Goal: Transaction & Acquisition: Book appointment/travel/reservation

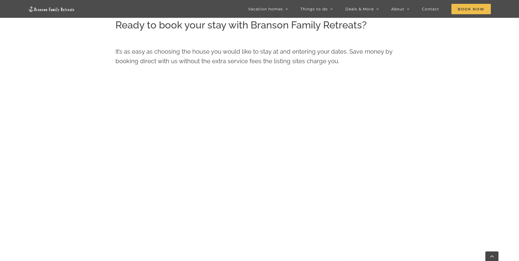
scroll to position [316, 0]
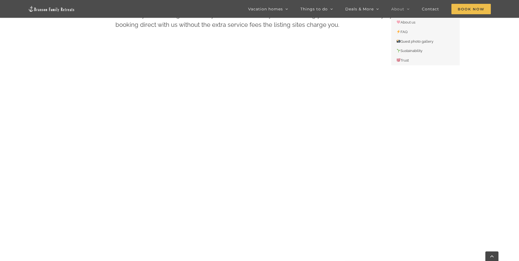
click at [399, 9] on span "About" at bounding box center [397, 9] width 13 height 4
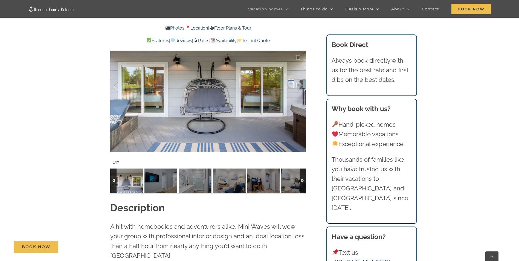
scroll to position [529, 0]
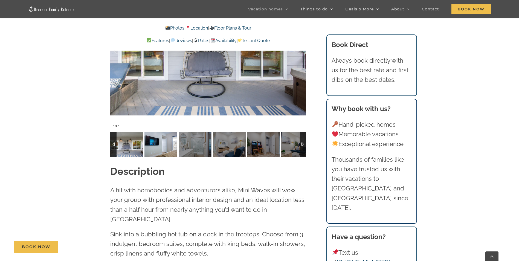
click at [157, 139] on img at bounding box center [160, 144] width 33 height 25
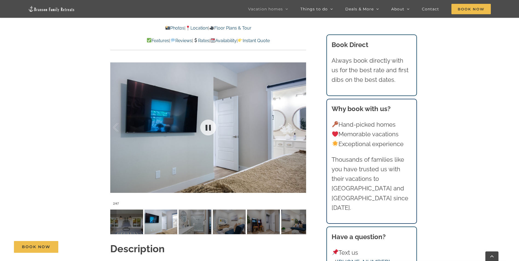
scroll to position [438, 0]
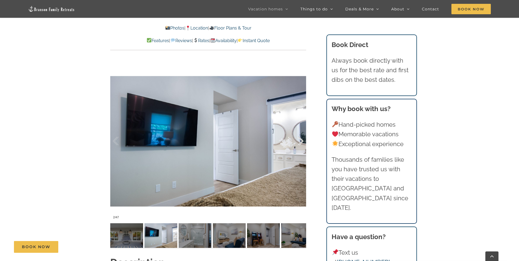
click at [299, 140] on div at bounding box center [294, 141] width 17 height 34
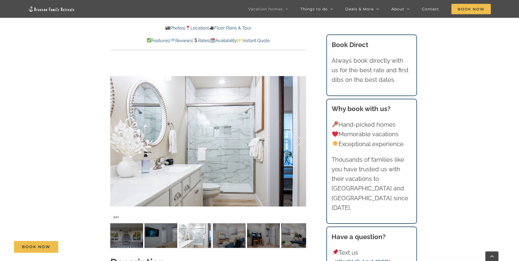
click at [299, 140] on div at bounding box center [294, 141] width 17 height 34
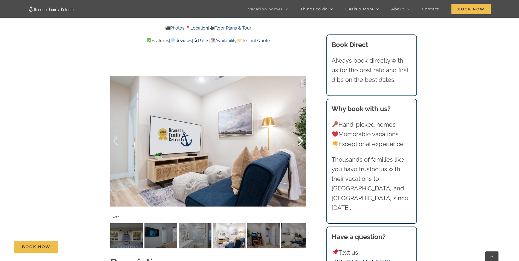
click at [299, 140] on div at bounding box center [294, 141] width 17 height 34
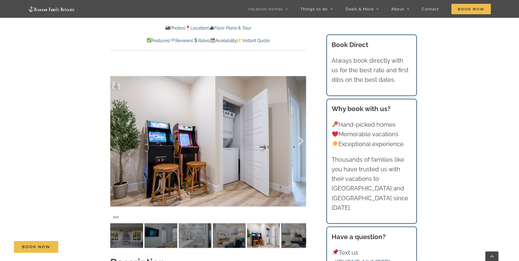
click at [299, 140] on div at bounding box center [294, 141] width 17 height 34
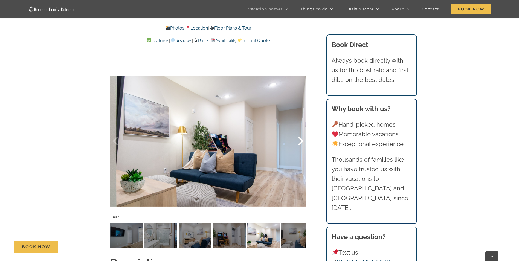
click at [299, 140] on div at bounding box center [294, 141] width 17 height 34
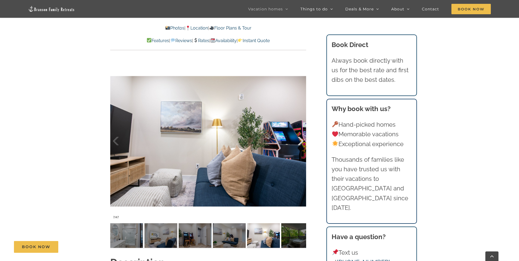
click at [299, 140] on div at bounding box center [294, 141] width 17 height 34
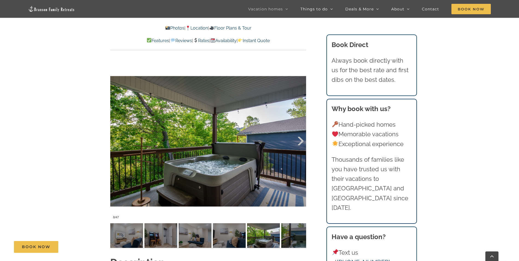
click at [299, 140] on div at bounding box center [294, 141] width 17 height 34
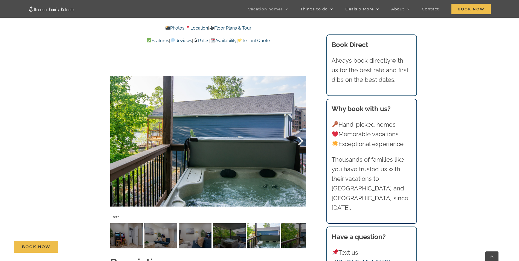
click at [299, 140] on div at bounding box center [294, 141] width 17 height 34
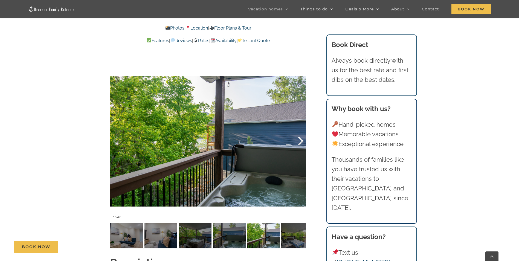
click at [299, 140] on div at bounding box center [294, 141] width 17 height 34
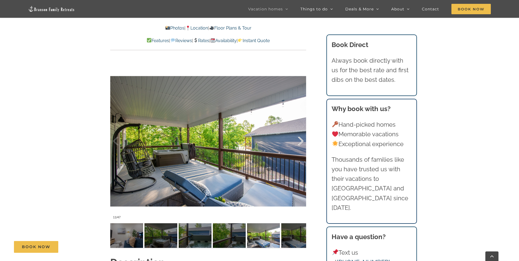
click at [299, 140] on div at bounding box center [294, 141] width 17 height 34
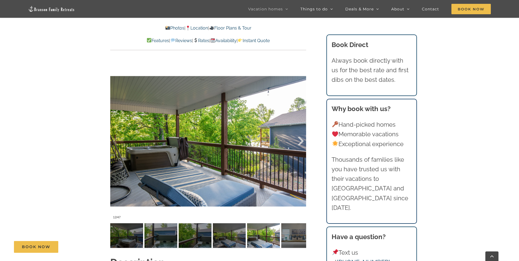
click at [299, 140] on div at bounding box center [294, 141] width 17 height 34
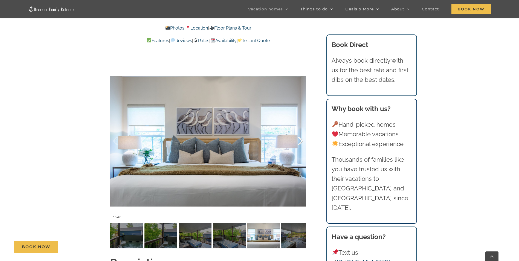
click at [299, 140] on div at bounding box center [294, 141] width 17 height 34
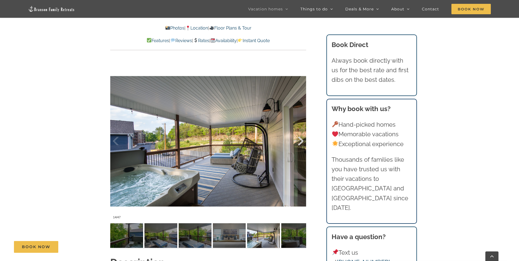
click at [299, 140] on div at bounding box center [294, 141] width 17 height 34
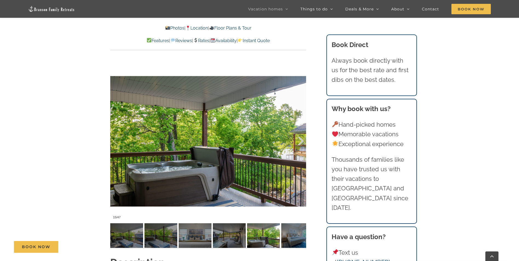
click at [299, 140] on div at bounding box center [294, 141] width 17 height 34
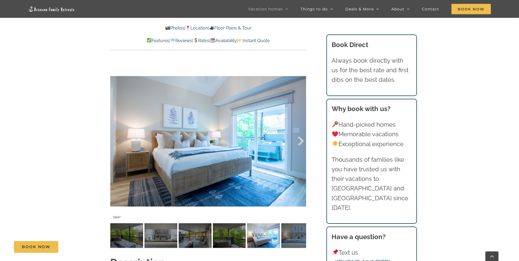
click at [299, 140] on div at bounding box center [294, 141] width 17 height 34
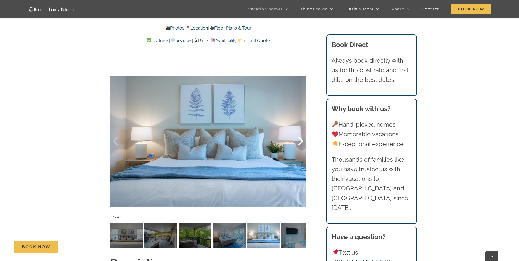
click at [299, 140] on div at bounding box center [294, 141] width 17 height 34
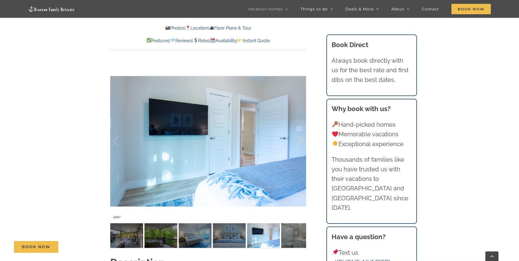
click at [299, 140] on div at bounding box center [294, 141] width 17 height 34
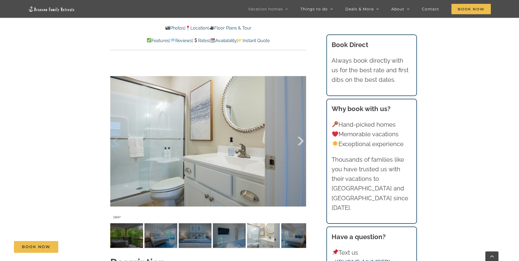
click at [299, 140] on div at bounding box center [294, 141] width 17 height 34
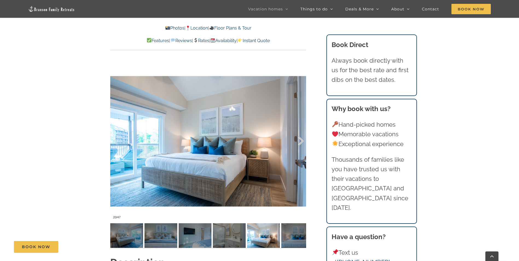
click at [299, 140] on div at bounding box center [294, 141] width 17 height 34
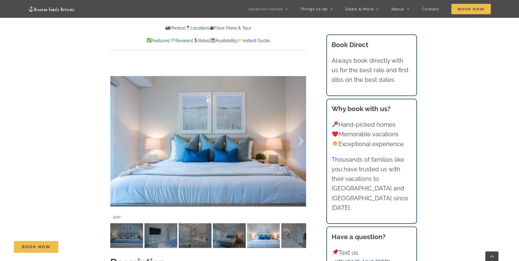
click at [299, 140] on div at bounding box center [294, 141] width 17 height 34
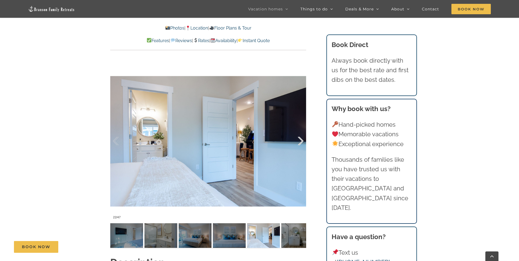
click at [299, 140] on div at bounding box center [294, 141] width 17 height 34
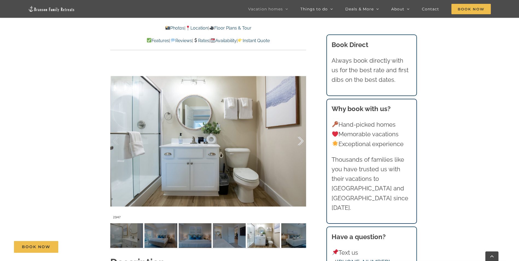
click at [299, 140] on div at bounding box center [294, 141] width 17 height 34
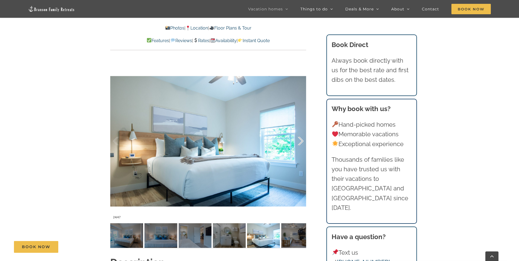
click at [299, 140] on div at bounding box center [294, 141] width 17 height 34
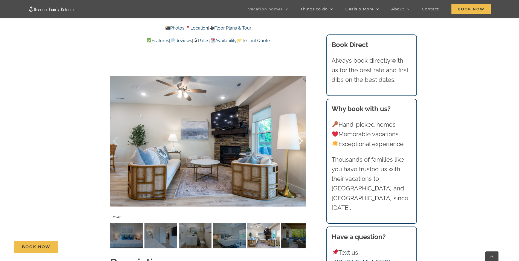
click at [299, 140] on div at bounding box center [294, 141] width 17 height 34
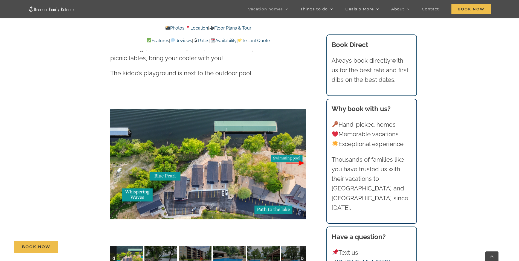
scroll to position [1276, 0]
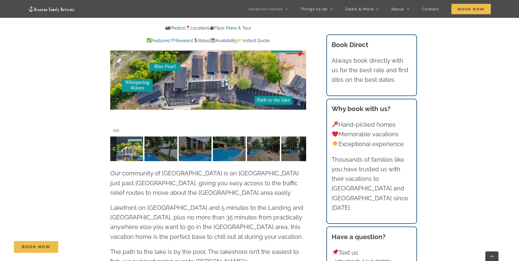
click at [130, 139] on img at bounding box center [126, 148] width 33 height 25
click at [161, 142] on img at bounding box center [160, 148] width 33 height 25
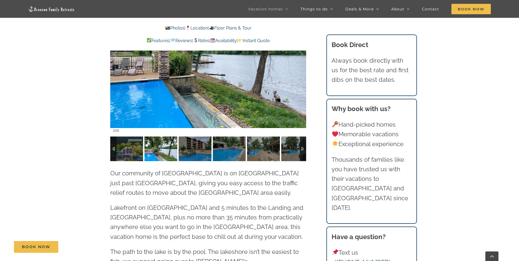
click at [303, 138] on div at bounding box center [303, 148] width 6 height 25
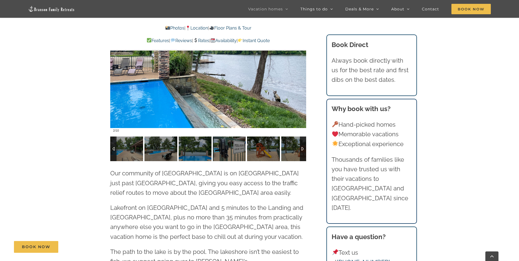
click at [303, 138] on div at bounding box center [303, 148] width 6 height 25
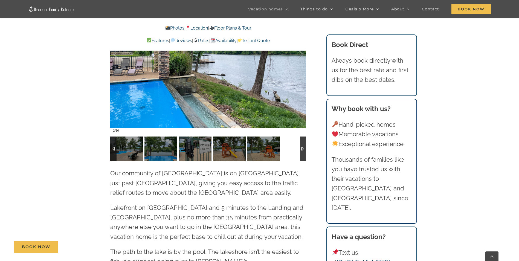
click at [303, 138] on div at bounding box center [303, 148] width 6 height 25
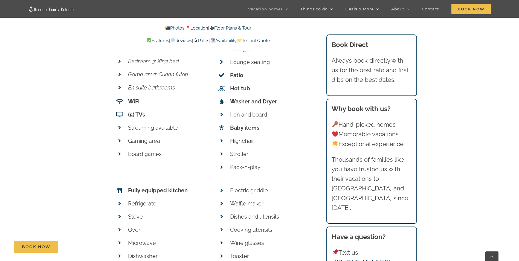
scroll to position [1951, 0]
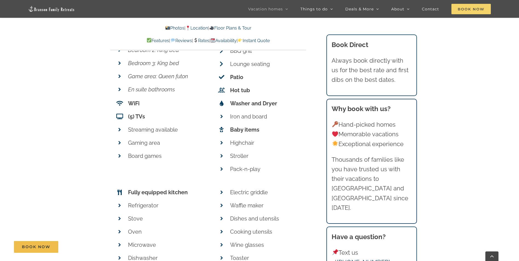
click at [468, 6] on span "Book Now" at bounding box center [470, 9] width 39 height 10
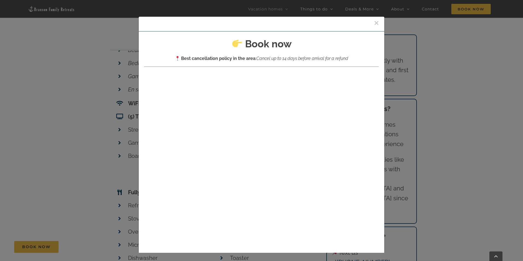
click at [374, 22] on button "×" at bounding box center [376, 23] width 5 height 8
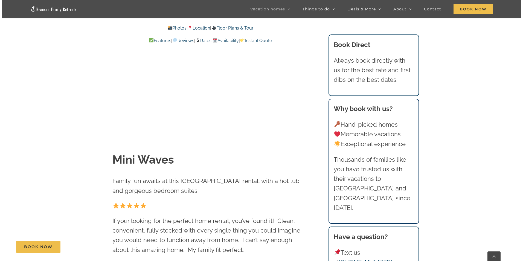
scroll to position [0, 0]
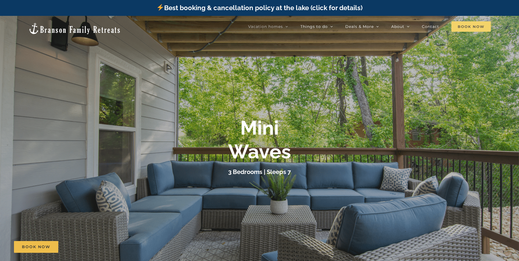
click at [474, 22] on span "Book Now" at bounding box center [470, 26] width 39 height 10
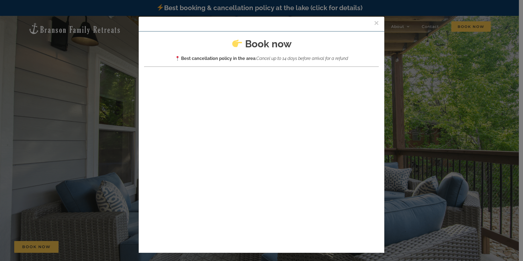
click at [374, 22] on button "×" at bounding box center [376, 23] width 5 height 8
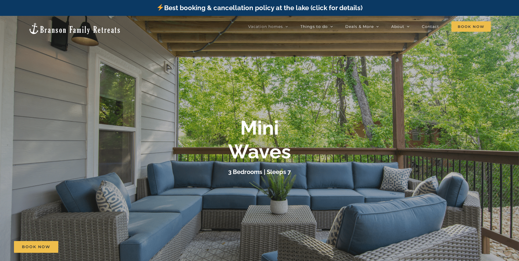
click at [463, 80] on div at bounding box center [259, 146] width 519 height 261
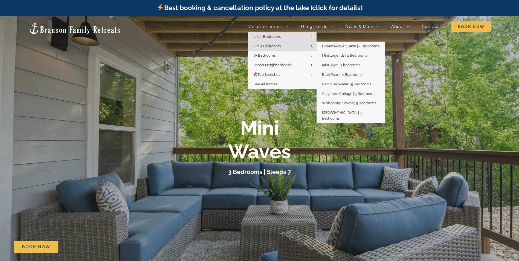
click at [278, 45] on span "4 to 5 Bedrooms" at bounding box center [266, 46] width 27 height 4
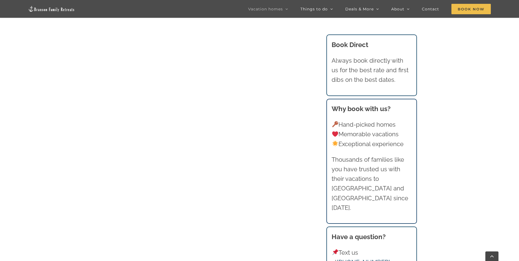
scroll to position [383, 0]
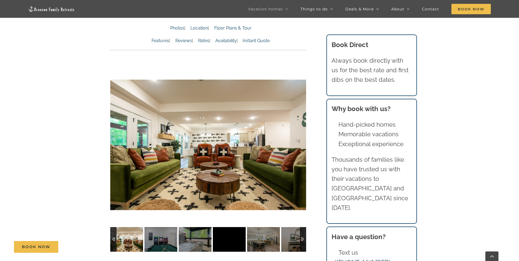
scroll to position [438, 0]
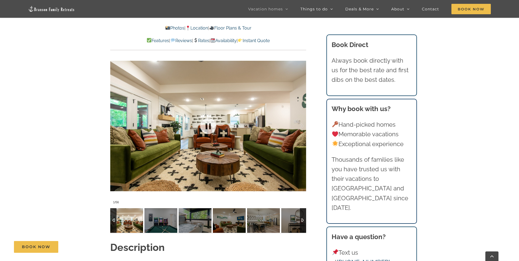
click at [233, 109] on div at bounding box center [208, 125] width 196 height 161
click at [160, 210] on img at bounding box center [160, 220] width 33 height 25
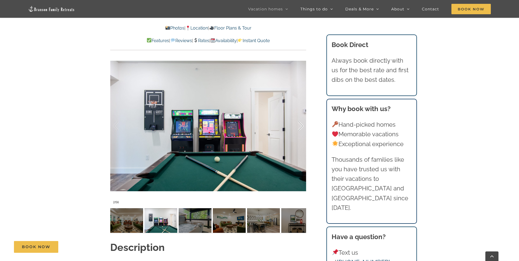
click at [300, 112] on div at bounding box center [294, 126] width 17 height 34
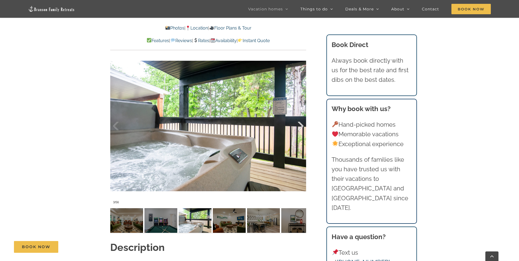
click at [300, 112] on div at bounding box center [294, 126] width 17 height 34
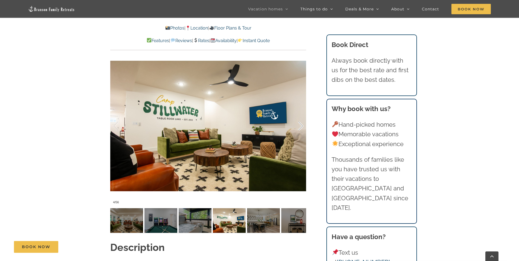
click at [300, 112] on div at bounding box center [294, 126] width 17 height 34
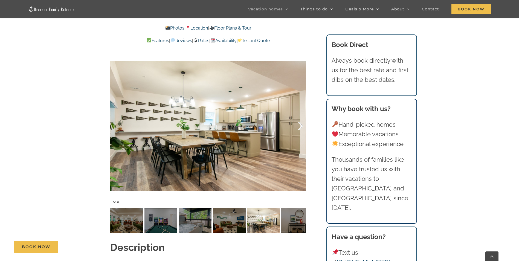
click at [300, 112] on div at bounding box center [294, 126] width 17 height 34
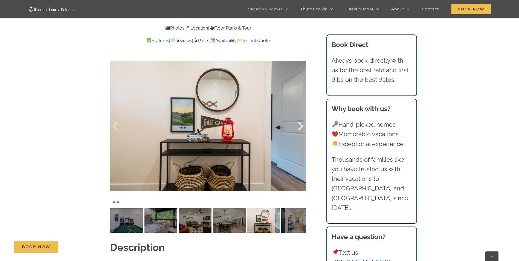
click at [300, 112] on div at bounding box center [294, 126] width 17 height 34
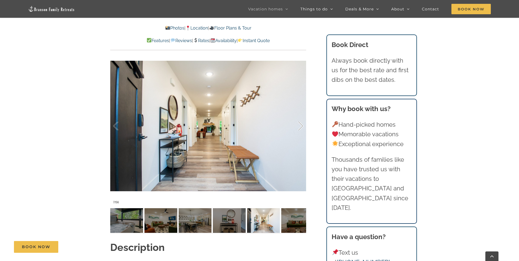
click at [298, 113] on div at bounding box center [294, 126] width 17 height 34
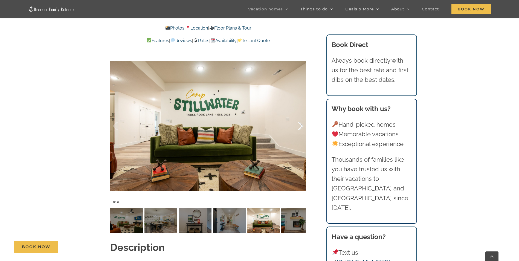
click at [298, 113] on div at bounding box center [294, 126] width 17 height 34
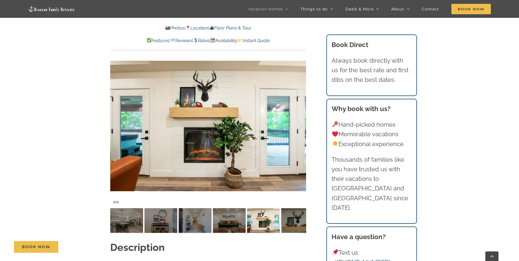
click at [298, 113] on div at bounding box center [294, 126] width 17 height 34
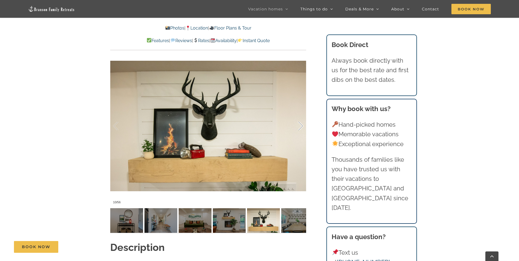
click at [298, 115] on div at bounding box center [294, 126] width 17 height 34
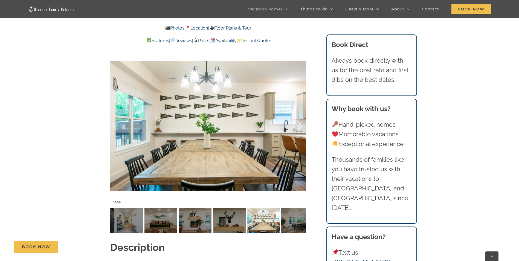
click at [298, 115] on div at bounding box center [294, 126] width 17 height 34
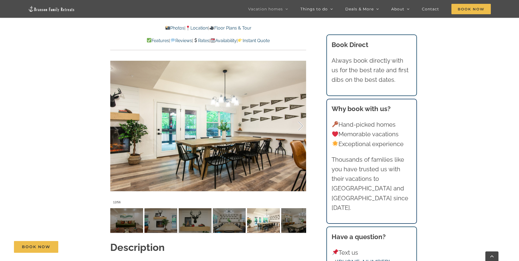
click at [298, 115] on div at bounding box center [294, 126] width 17 height 34
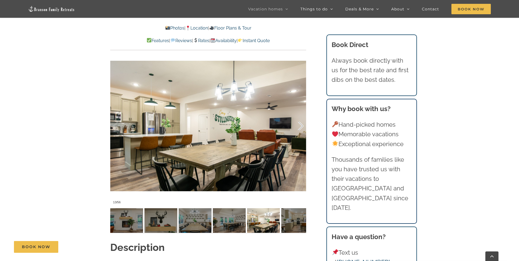
click at [298, 115] on div at bounding box center [294, 126] width 17 height 34
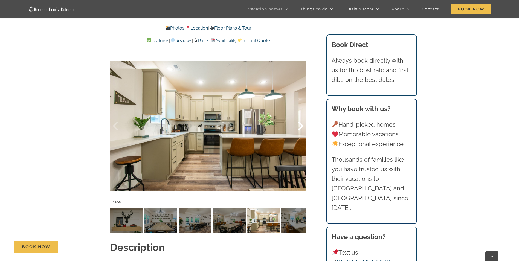
click at [298, 115] on div at bounding box center [294, 126] width 17 height 34
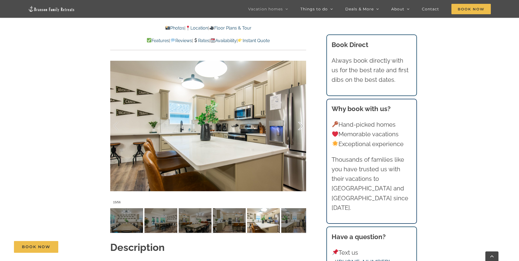
click at [298, 115] on div at bounding box center [294, 126] width 17 height 34
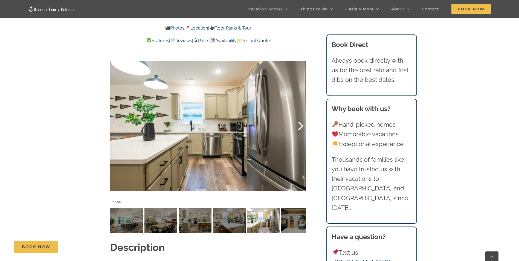
click at [298, 115] on div at bounding box center [294, 126] width 17 height 34
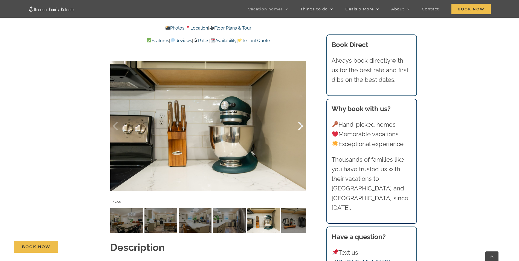
click at [298, 115] on div at bounding box center [294, 126] width 17 height 34
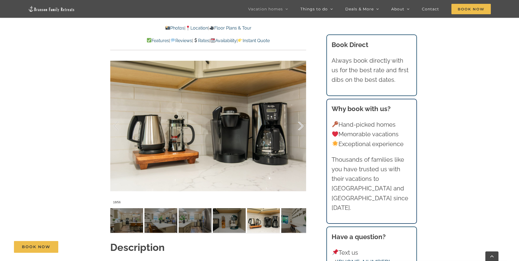
click at [298, 115] on div at bounding box center [294, 126] width 17 height 34
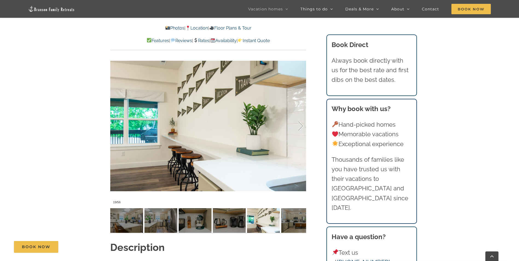
click at [298, 115] on div at bounding box center [294, 126] width 17 height 34
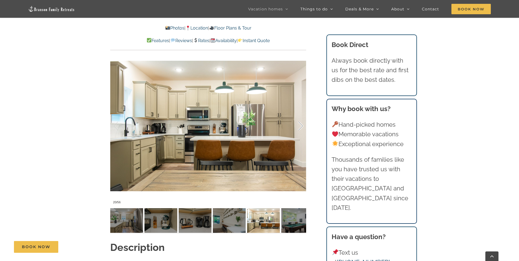
click at [298, 115] on div at bounding box center [294, 126] width 17 height 34
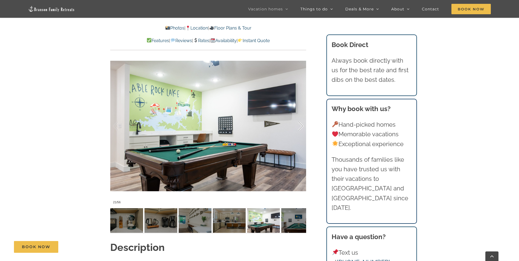
click at [298, 115] on div at bounding box center [294, 126] width 17 height 34
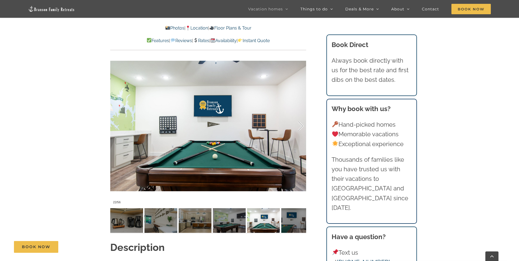
click at [298, 115] on div at bounding box center [294, 126] width 17 height 34
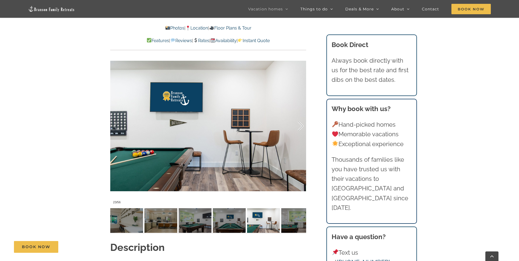
click at [298, 115] on div at bounding box center [294, 126] width 17 height 34
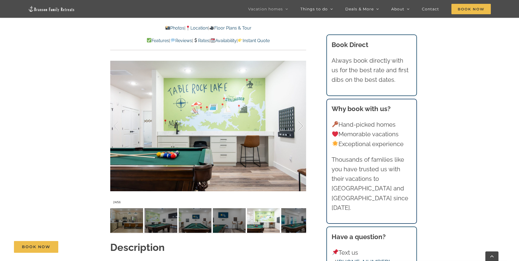
click at [298, 115] on div at bounding box center [294, 126] width 17 height 34
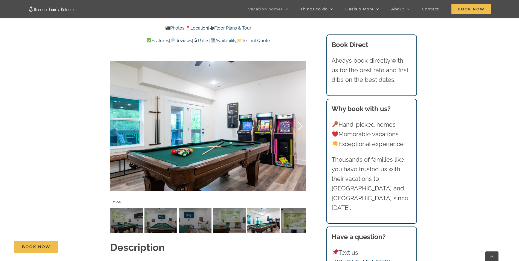
click at [298, 115] on div at bounding box center [294, 126] width 17 height 34
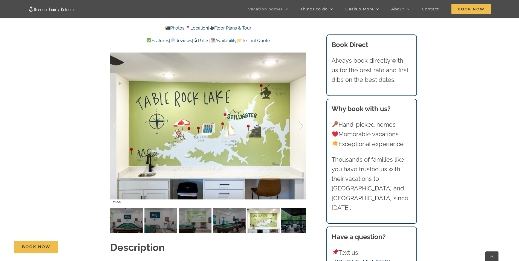
click at [298, 115] on div at bounding box center [294, 126] width 17 height 34
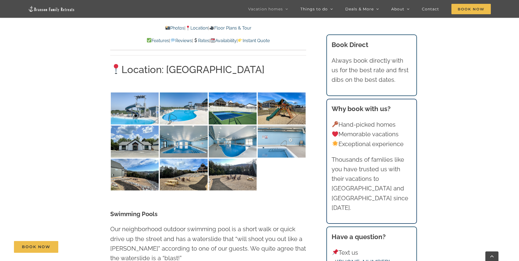
scroll to position [1267, 0]
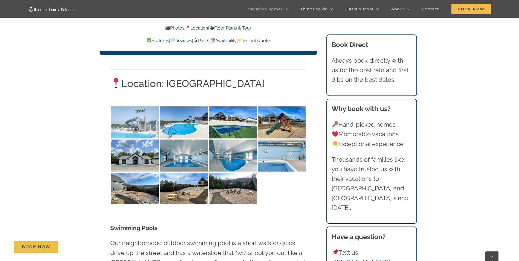
click at [139, 106] on img at bounding box center [135, 122] width 48 height 32
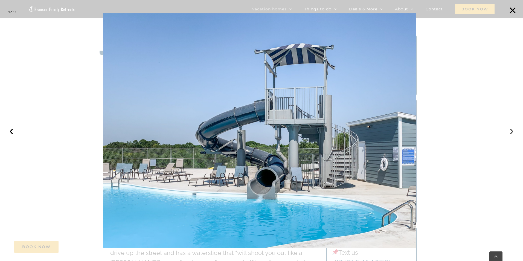
click at [510, 132] on button "›" at bounding box center [511, 130] width 12 height 12
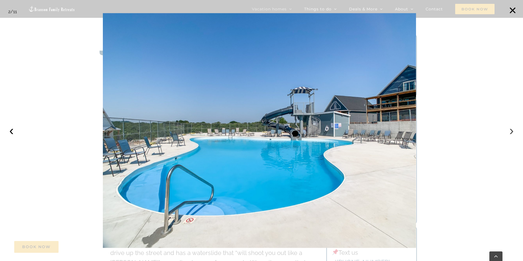
click at [510, 132] on button "›" at bounding box center [511, 130] width 12 height 12
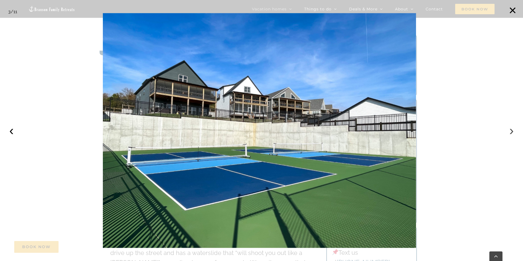
click at [510, 132] on button "›" at bounding box center [511, 130] width 12 height 12
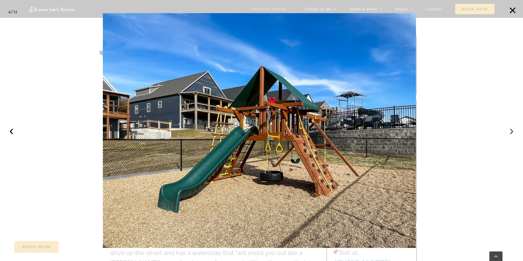
click at [510, 132] on button "›" at bounding box center [511, 130] width 12 height 12
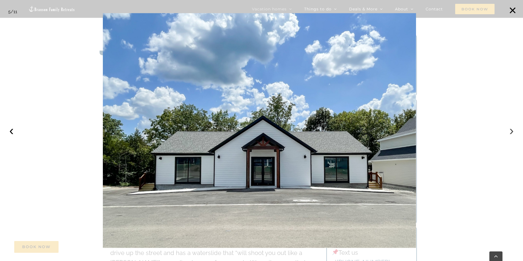
click at [510, 132] on button "›" at bounding box center [511, 130] width 12 height 12
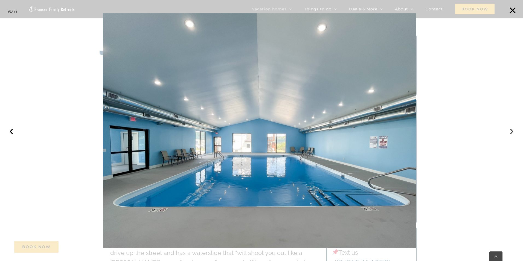
click at [510, 132] on button "›" at bounding box center [511, 130] width 12 height 12
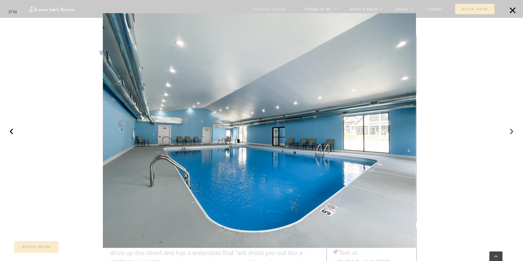
click at [510, 132] on button "›" at bounding box center [511, 130] width 12 height 12
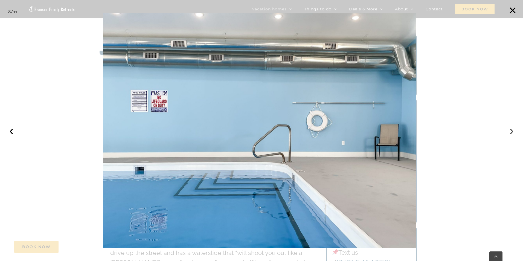
click at [510, 132] on button "›" at bounding box center [511, 130] width 12 height 12
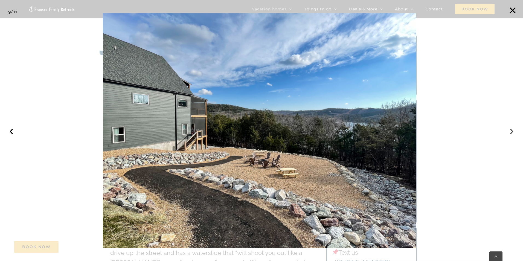
click at [510, 132] on button "›" at bounding box center [511, 130] width 12 height 12
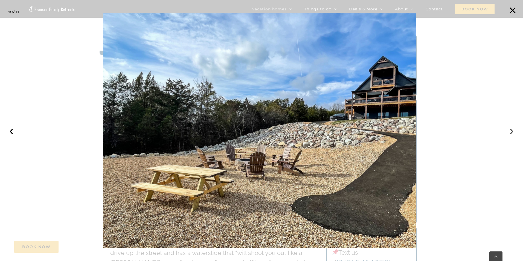
click at [510, 132] on button "›" at bounding box center [511, 130] width 12 height 12
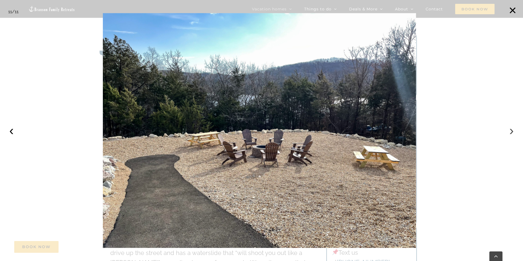
click at [510, 132] on button "›" at bounding box center [511, 130] width 12 height 12
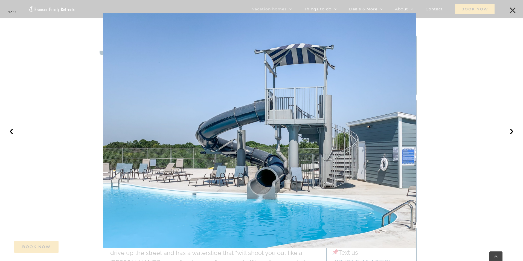
click at [510, 8] on button "×" at bounding box center [512, 10] width 12 height 12
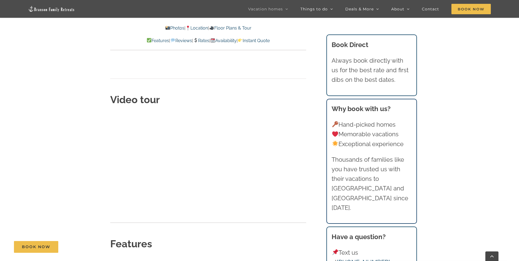
scroll to position [2069, 0]
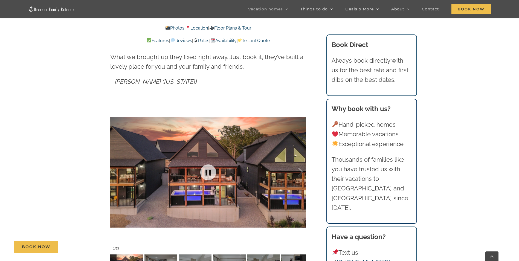
scroll to position [456, 0]
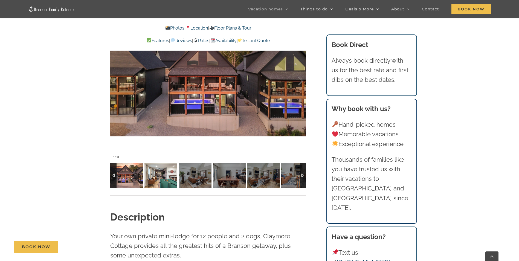
click at [153, 170] on img at bounding box center [160, 175] width 33 height 25
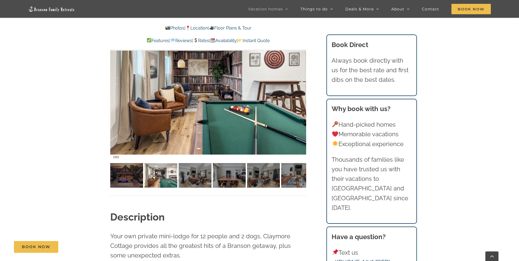
click at [300, 78] on div at bounding box center [294, 81] width 17 height 34
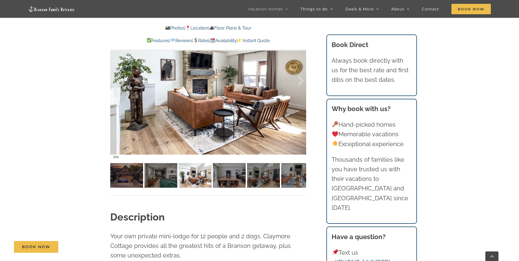
click at [300, 78] on div at bounding box center [294, 81] width 17 height 34
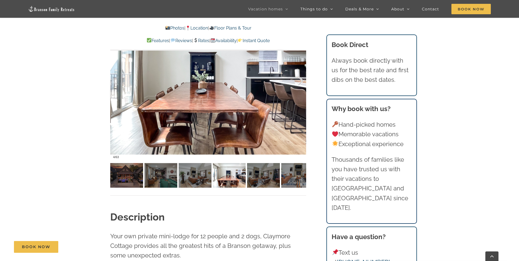
click at [300, 78] on div at bounding box center [294, 81] width 17 height 34
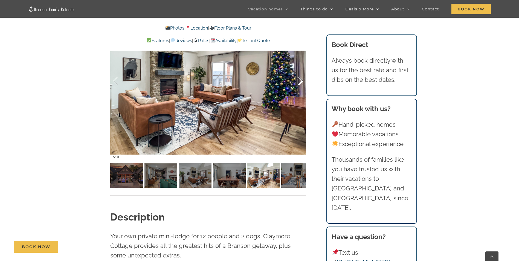
click at [300, 78] on div at bounding box center [294, 81] width 17 height 34
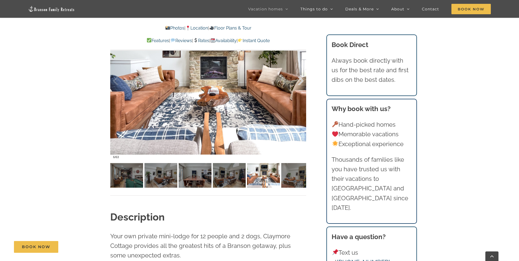
click at [300, 78] on div at bounding box center [294, 81] width 17 height 34
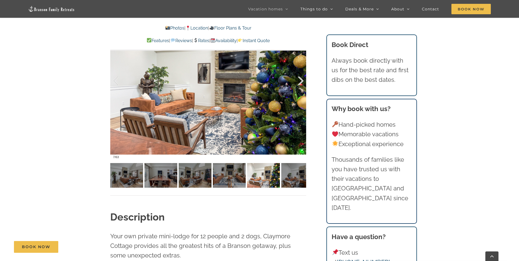
click at [300, 78] on div at bounding box center [294, 81] width 17 height 34
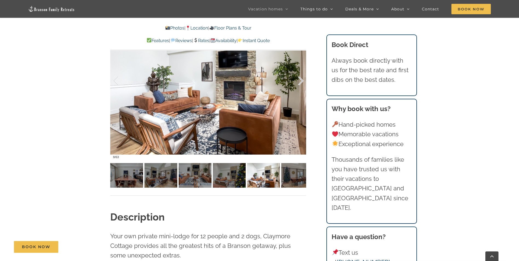
click at [300, 78] on div at bounding box center [294, 81] width 17 height 34
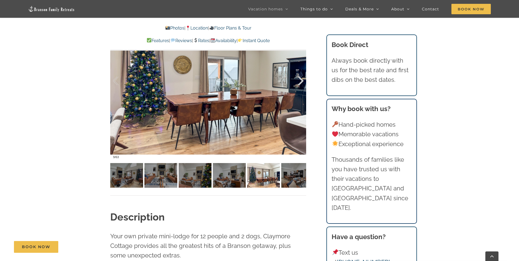
click at [300, 78] on div at bounding box center [294, 81] width 17 height 34
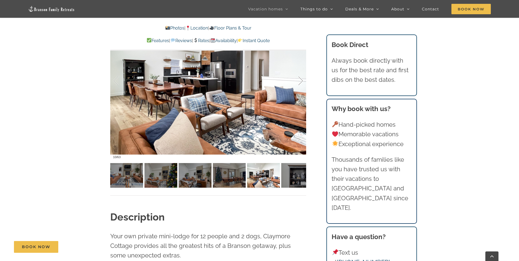
click at [300, 78] on div at bounding box center [294, 81] width 17 height 34
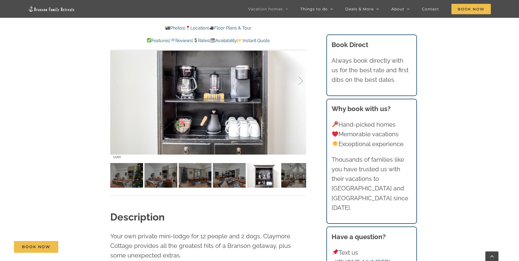
click at [300, 78] on div at bounding box center [294, 81] width 17 height 34
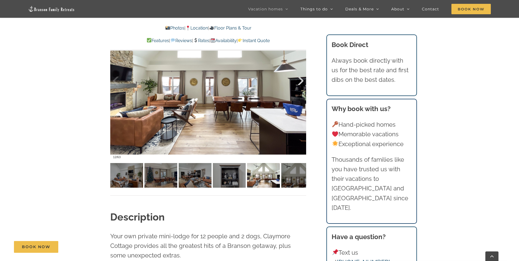
click at [300, 78] on div at bounding box center [294, 81] width 17 height 34
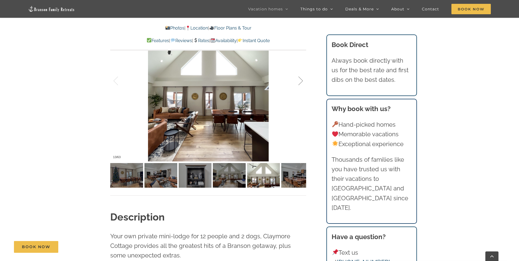
click at [300, 78] on div at bounding box center [294, 81] width 17 height 34
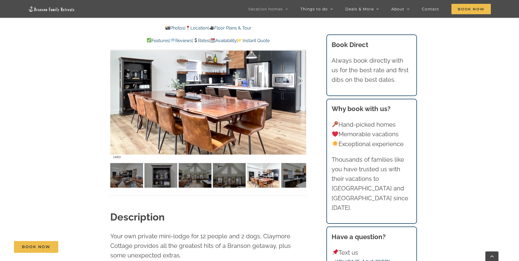
click at [300, 78] on div at bounding box center [294, 81] width 17 height 34
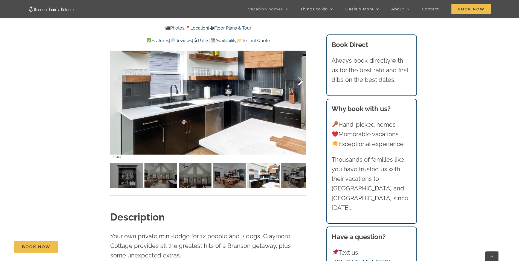
click at [300, 78] on div at bounding box center [294, 81] width 17 height 34
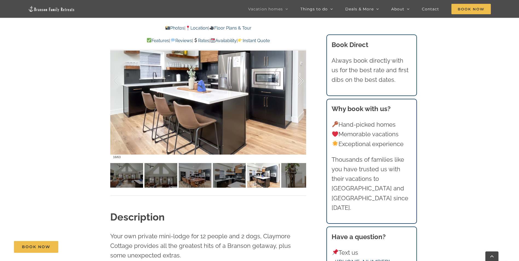
click at [300, 78] on div at bounding box center [294, 81] width 17 height 34
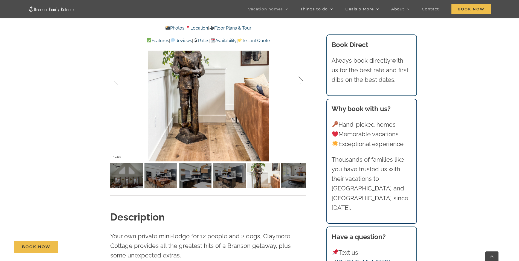
click at [300, 78] on div at bounding box center [294, 81] width 17 height 34
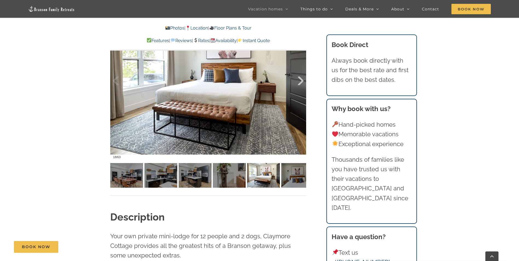
click at [300, 78] on div at bounding box center [294, 81] width 17 height 34
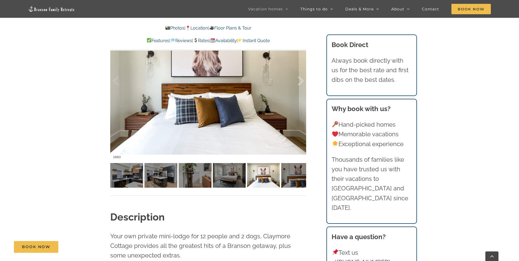
click at [300, 78] on div at bounding box center [294, 81] width 17 height 34
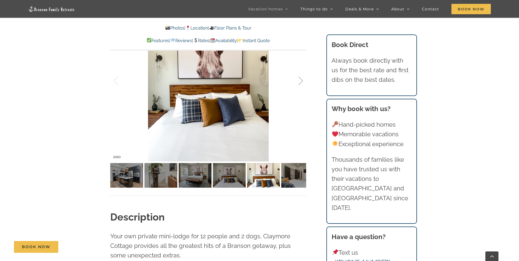
click at [300, 78] on div at bounding box center [294, 81] width 17 height 34
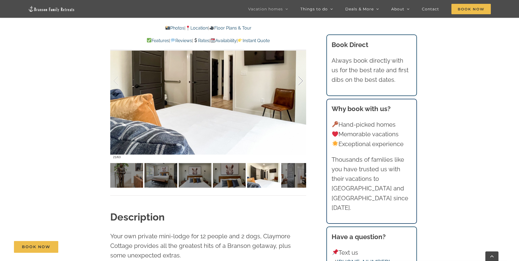
click at [300, 78] on div at bounding box center [294, 81] width 17 height 34
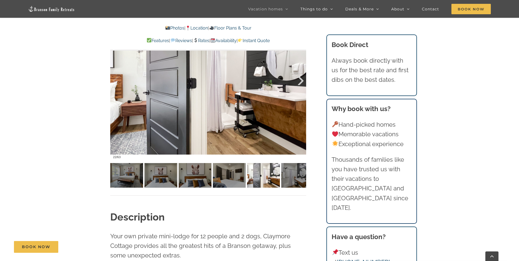
click at [300, 78] on div at bounding box center [294, 81] width 17 height 34
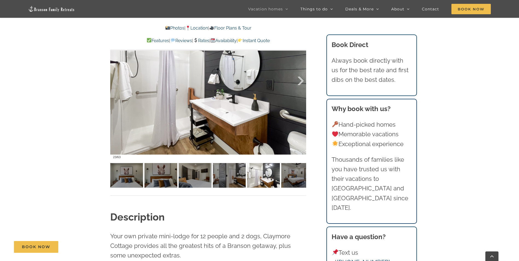
click at [300, 78] on div at bounding box center [294, 81] width 17 height 34
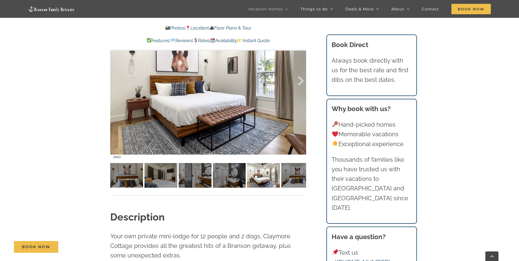
click at [300, 78] on div at bounding box center [294, 81] width 17 height 34
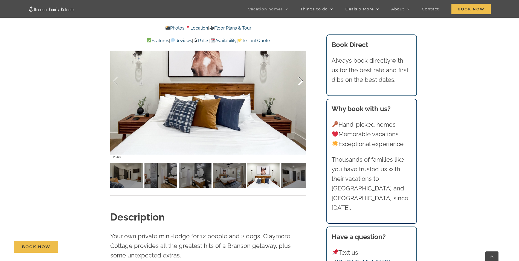
click at [300, 78] on div at bounding box center [294, 81] width 17 height 34
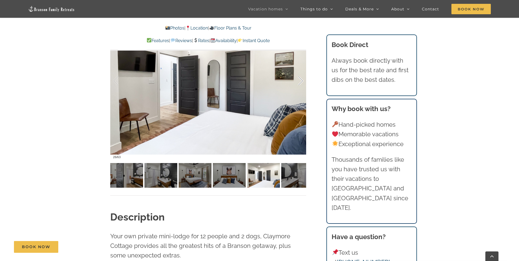
click at [300, 78] on div at bounding box center [294, 81] width 17 height 34
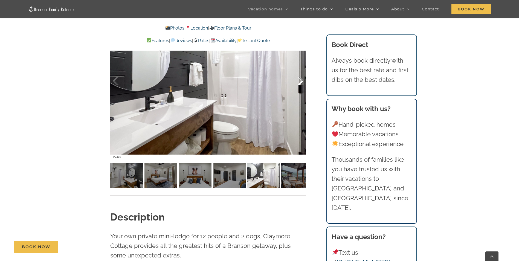
click at [300, 78] on div at bounding box center [294, 81] width 17 height 34
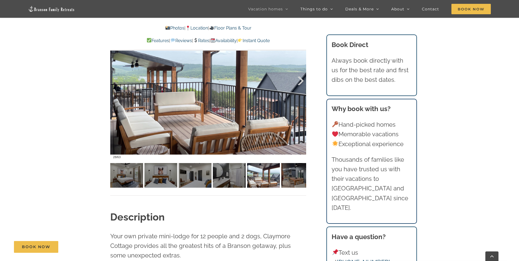
click at [300, 78] on div at bounding box center [294, 81] width 17 height 34
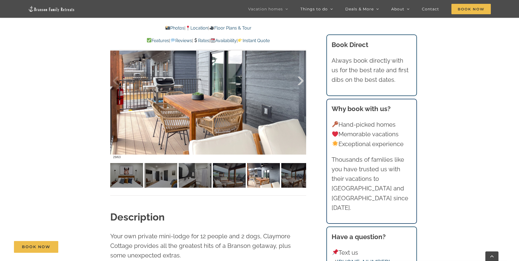
click at [300, 78] on div at bounding box center [294, 81] width 17 height 34
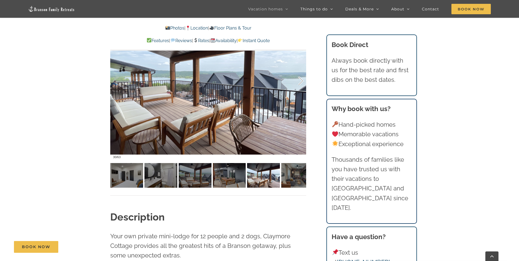
click at [300, 78] on div at bounding box center [294, 81] width 17 height 34
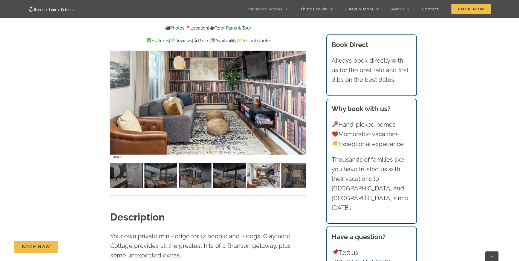
click at [300, 78] on div at bounding box center [294, 81] width 17 height 34
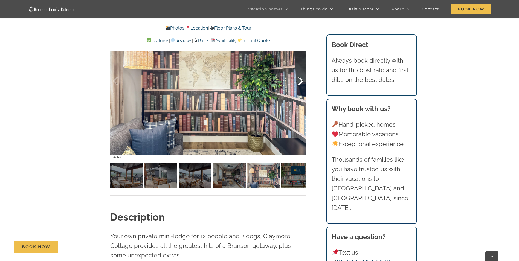
click at [300, 78] on div at bounding box center [294, 81] width 17 height 34
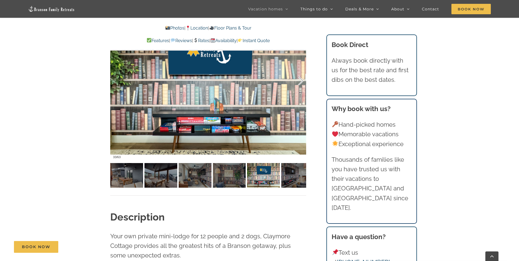
click at [300, 78] on div at bounding box center [294, 81] width 17 height 34
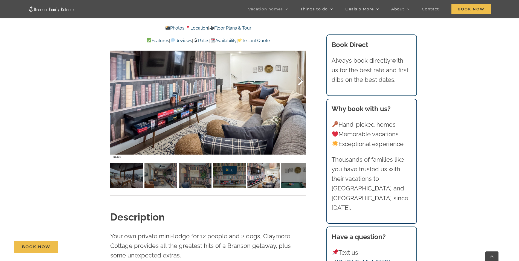
click at [300, 78] on div at bounding box center [294, 81] width 17 height 34
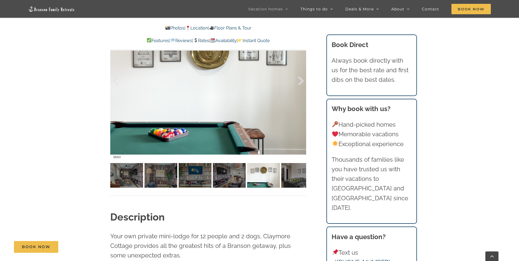
click at [300, 78] on div at bounding box center [294, 81] width 17 height 34
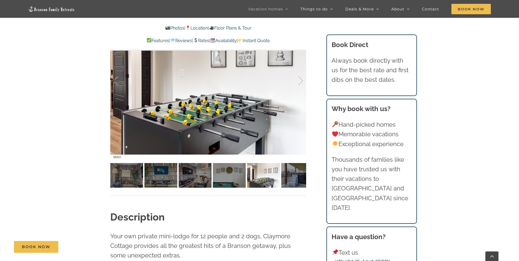
click at [300, 78] on div at bounding box center [294, 81] width 17 height 34
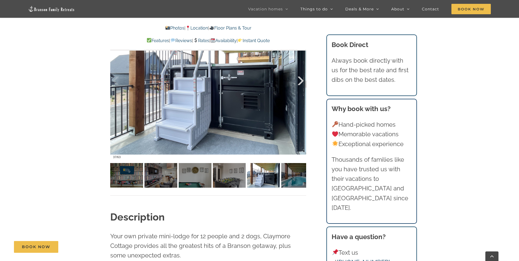
click at [300, 78] on div at bounding box center [294, 81] width 17 height 34
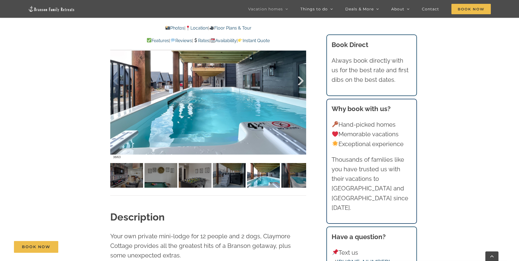
click at [300, 78] on div at bounding box center [294, 81] width 17 height 34
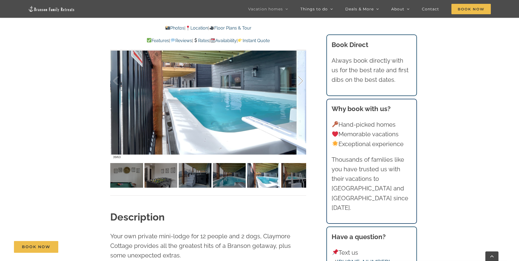
click at [300, 78] on div at bounding box center [294, 81] width 17 height 34
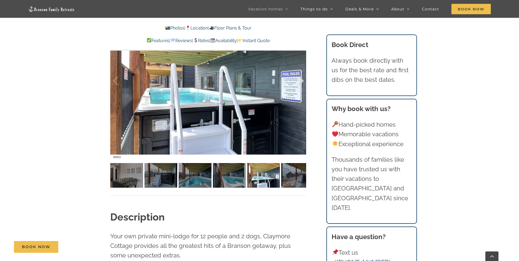
click at [300, 78] on div at bounding box center [294, 81] width 17 height 34
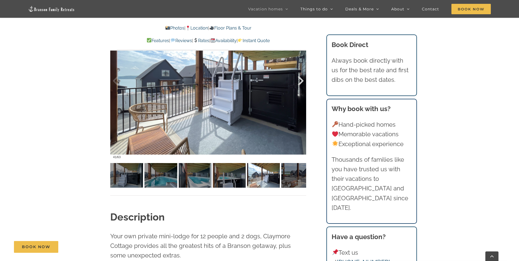
click at [300, 78] on div at bounding box center [294, 81] width 17 height 34
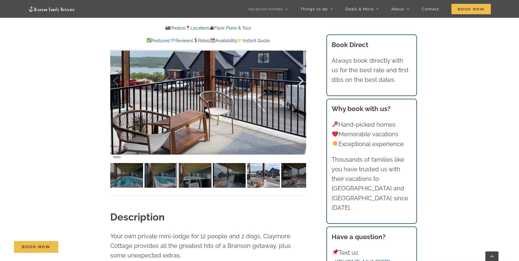
click at [300, 78] on div at bounding box center [294, 81] width 17 height 34
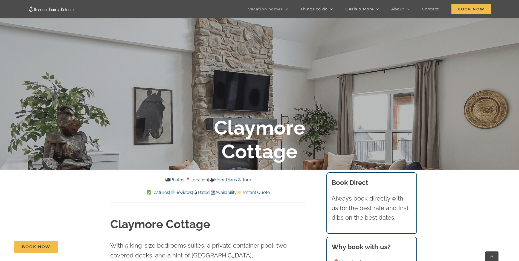
scroll to position [109, 0]
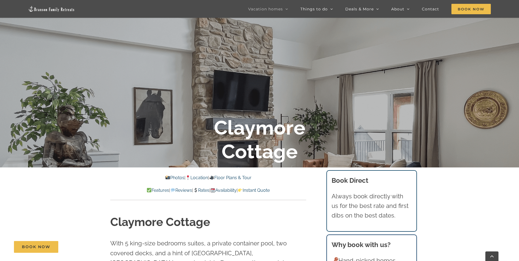
click at [202, 178] on link "Location" at bounding box center [196, 177] width 22 height 5
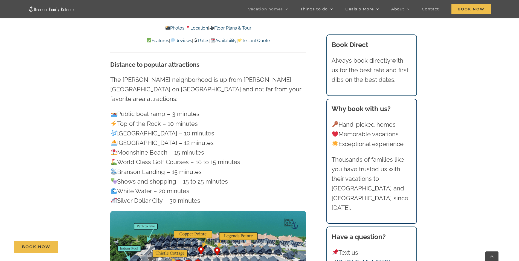
scroll to position [1677, 0]
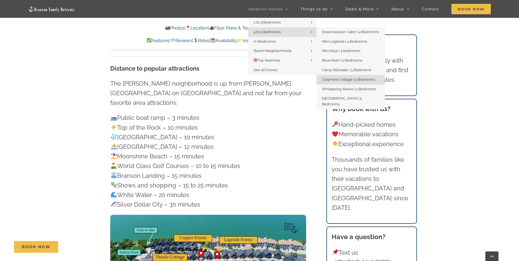
click at [284, 31] on link "4 to 5 Bedrooms" at bounding box center [282, 32] width 68 height 10
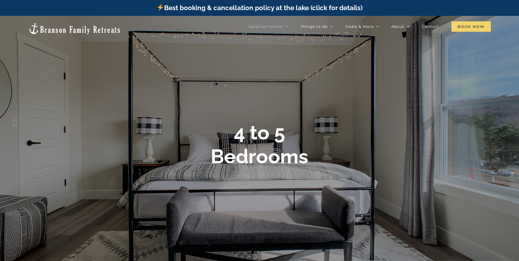
click at [468, 26] on span "Book Now" at bounding box center [470, 26] width 39 height 10
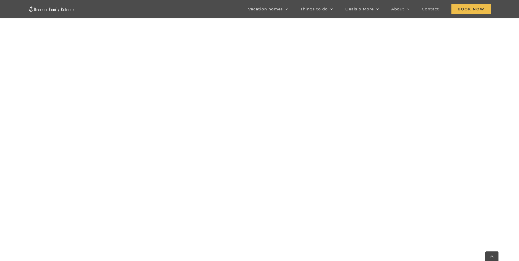
scroll to position [425, 0]
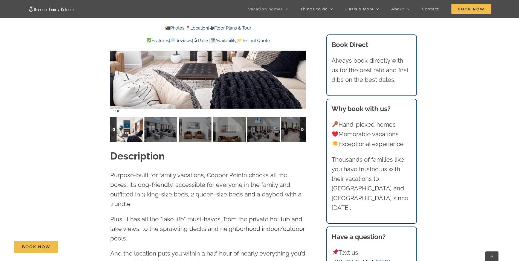
scroll to position [529, 0]
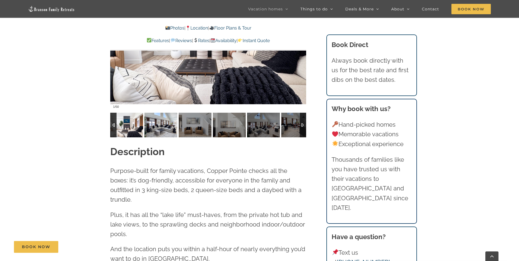
click at [165, 120] on img at bounding box center [160, 125] width 33 height 25
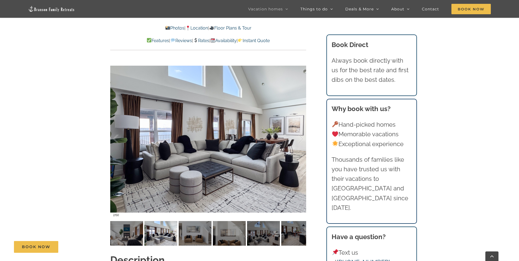
scroll to position [419, 0]
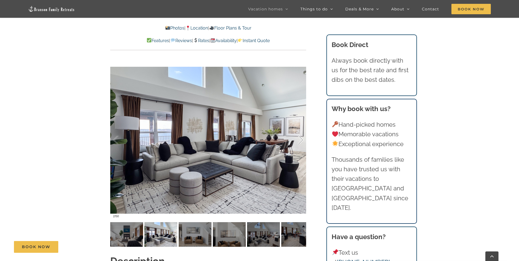
click at [298, 140] on div at bounding box center [294, 140] width 17 height 34
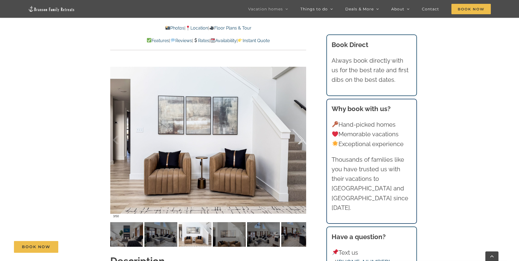
click at [298, 140] on div at bounding box center [294, 140] width 17 height 34
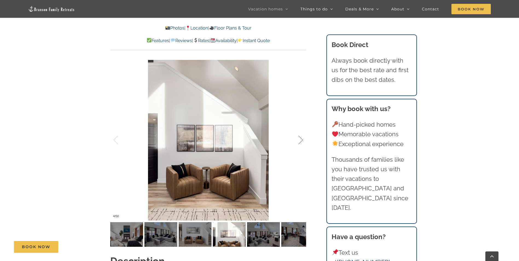
click at [298, 140] on div at bounding box center [294, 140] width 17 height 34
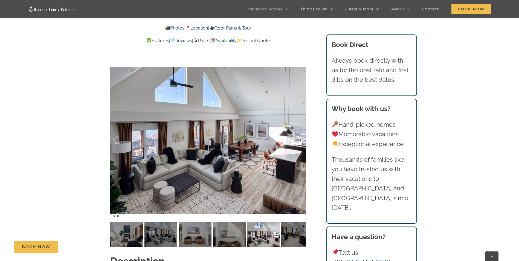
click at [298, 140] on div at bounding box center [294, 140] width 17 height 34
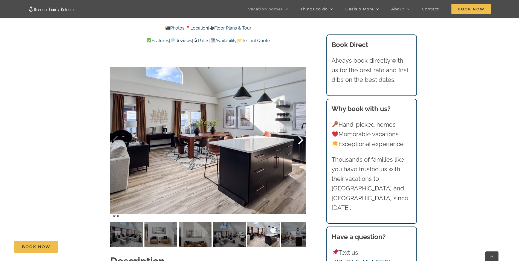
click at [298, 140] on div at bounding box center [294, 140] width 17 height 34
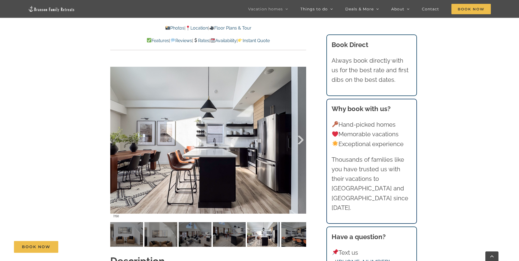
click at [298, 140] on div at bounding box center [294, 140] width 17 height 34
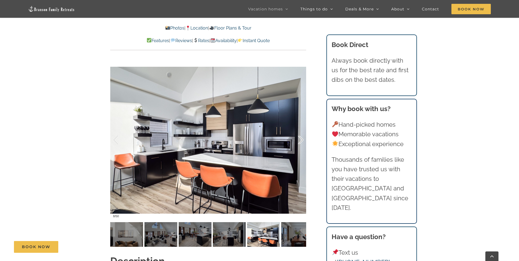
click at [298, 140] on div at bounding box center [294, 140] width 17 height 34
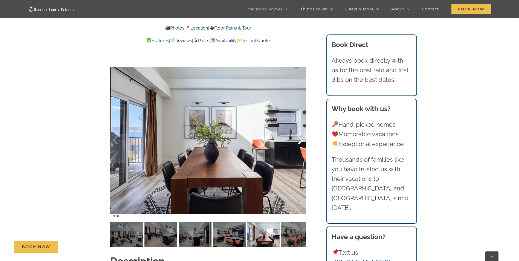
click at [298, 140] on div at bounding box center [294, 140] width 17 height 34
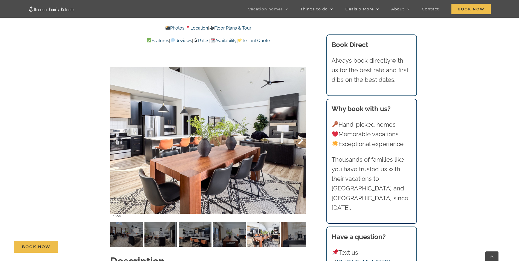
click at [298, 140] on div at bounding box center [294, 140] width 17 height 34
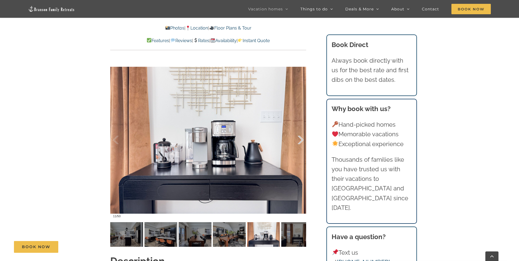
click at [298, 140] on div at bounding box center [294, 140] width 17 height 34
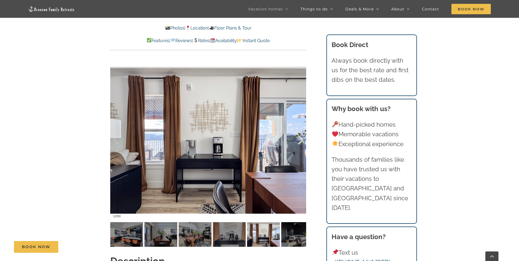
click at [298, 140] on div at bounding box center [294, 140] width 17 height 34
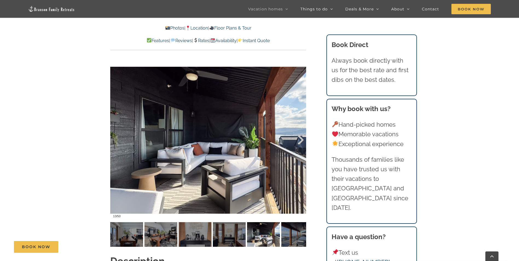
click at [298, 140] on div at bounding box center [294, 140] width 17 height 34
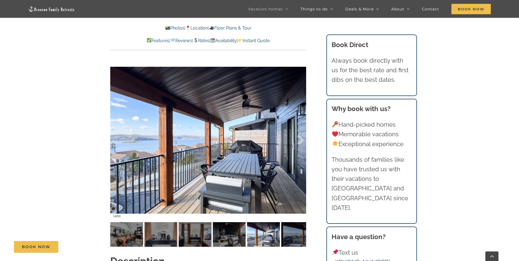
click at [298, 140] on div at bounding box center [294, 140] width 17 height 34
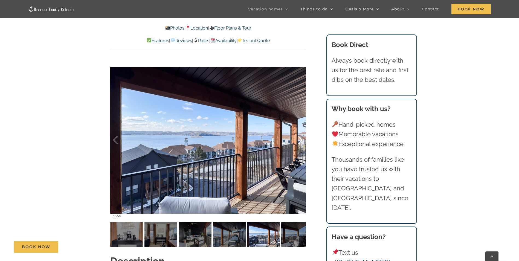
click at [298, 140] on div at bounding box center [294, 140] width 17 height 34
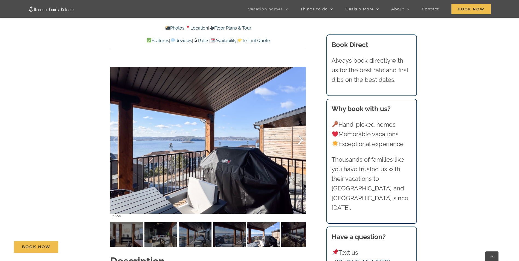
click at [298, 140] on div at bounding box center [294, 140] width 17 height 34
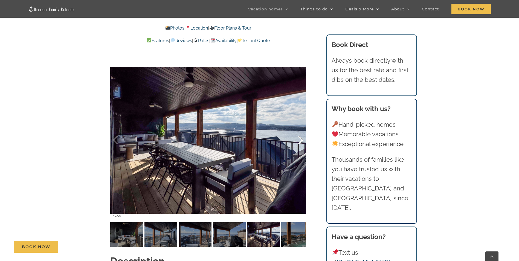
click at [298, 140] on div at bounding box center [294, 140] width 17 height 34
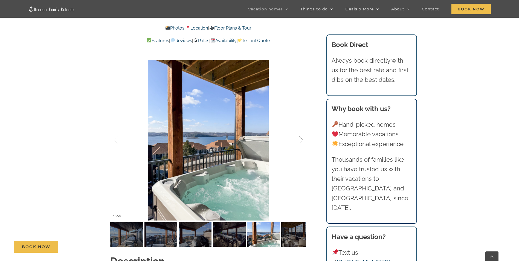
click at [298, 140] on div at bounding box center [294, 140] width 17 height 34
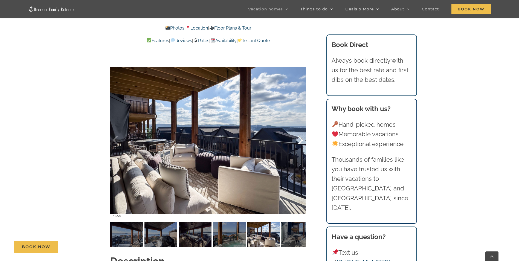
click at [298, 140] on div at bounding box center [294, 140] width 17 height 34
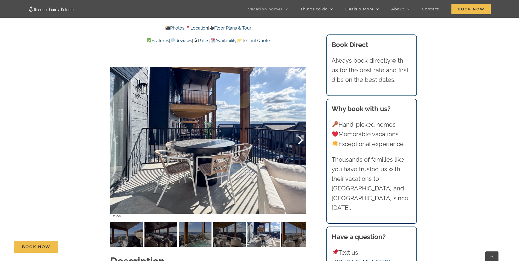
click at [298, 140] on div at bounding box center [294, 140] width 17 height 34
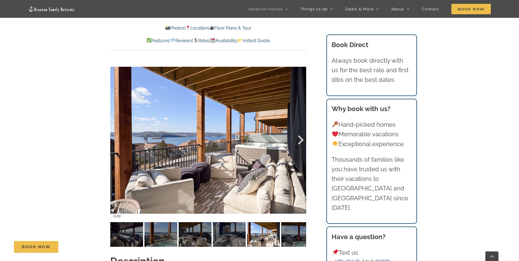
click at [298, 140] on div at bounding box center [294, 140] width 17 height 34
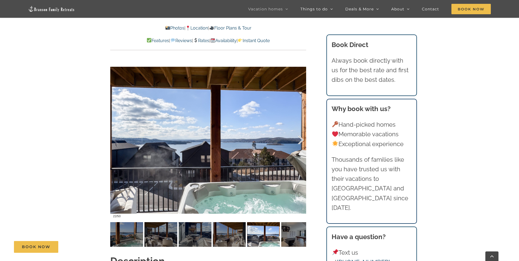
click at [298, 140] on div at bounding box center [294, 140] width 17 height 34
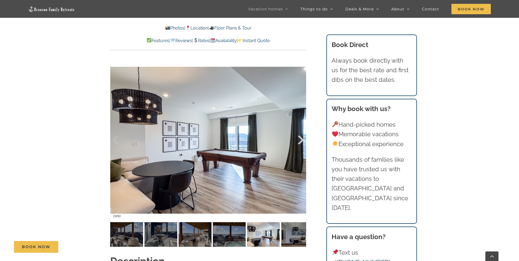
click at [298, 140] on div at bounding box center [294, 140] width 17 height 34
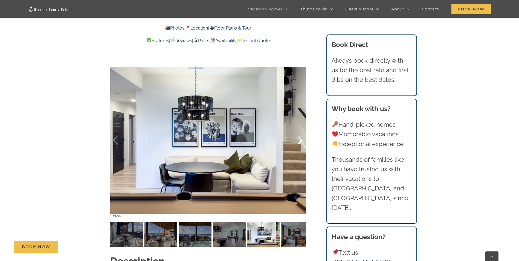
click at [298, 140] on div at bounding box center [294, 140] width 17 height 34
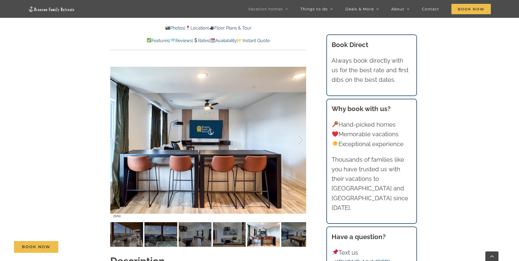
click at [298, 140] on div at bounding box center [294, 140] width 17 height 34
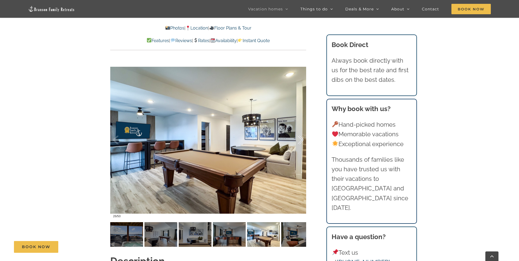
click at [298, 140] on div at bounding box center [294, 140] width 17 height 34
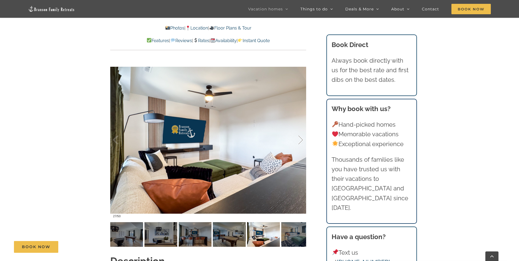
click at [298, 140] on div at bounding box center [294, 140] width 17 height 34
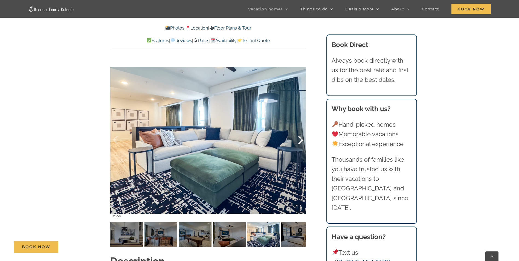
click at [298, 140] on div at bounding box center [294, 140] width 17 height 34
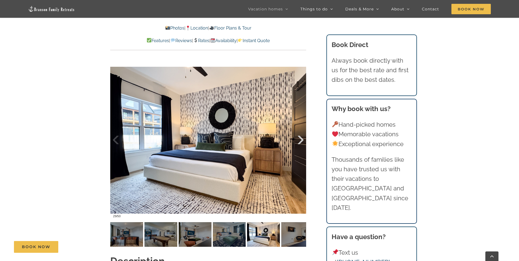
click at [298, 140] on div at bounding box center [294, 140] width 17 height 34
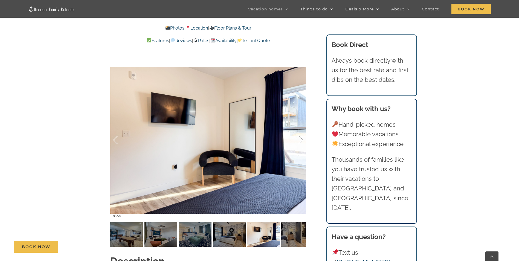
click at [298, 140] on div at bounding box center [294, 140] width 17 height 34
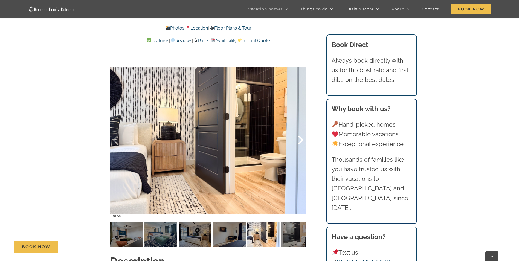
click at [298, 140] on div at bounding box center [294, 140] width 17 height 34
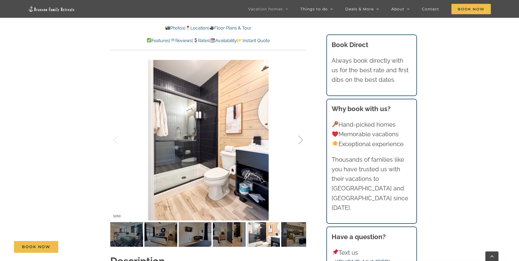
click at [298, 140] on div at bounding box center [294, 140] width 17 height 34
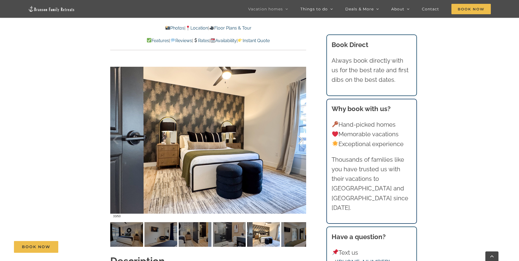
click at [298, 140] on div at bounding box center [294, 140] width 17 height 34
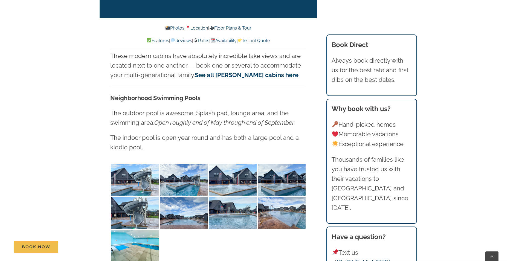
scroll to position [1240, 0]
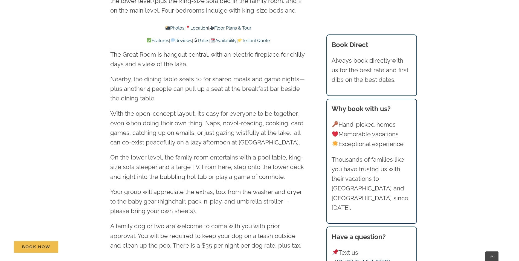
click at [166, 27] on link "Photos" at bounding box center [174, 27] width 19 height 5
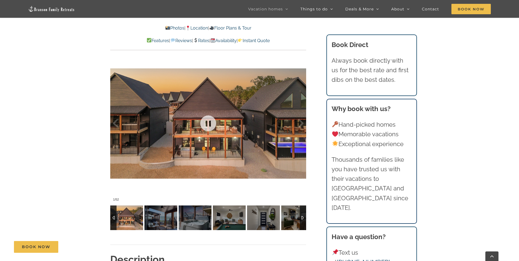
scroll to position [433, 0]
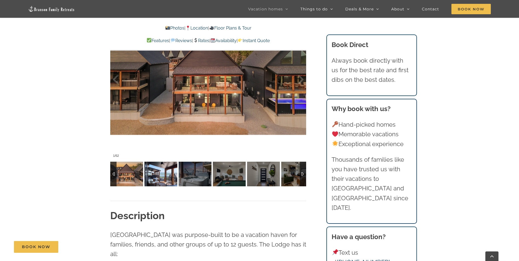
click at [161, 166] on img at bounding box center [160, 174] width 33 height 25
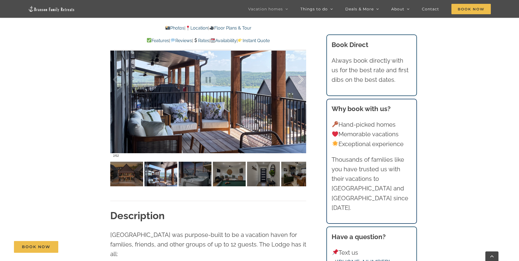
click at [298, 79] on div at bounding box center [294, 80] width 17 height 34
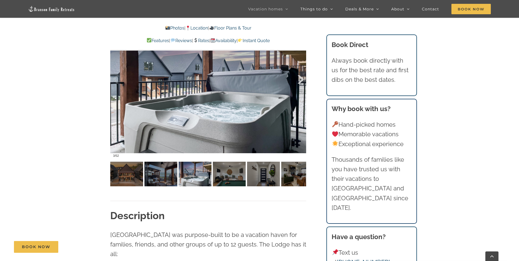
click at [298, 79] on div at bounding box center [294, 80] width 17 height 34
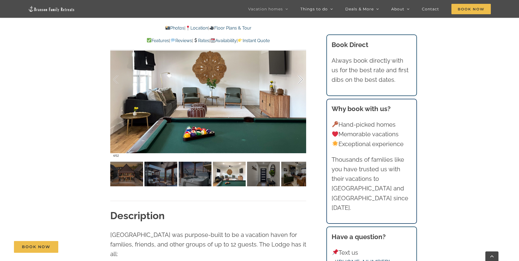
click at [298, 79] on div at bounding box center [294, 80] width 17 height 34
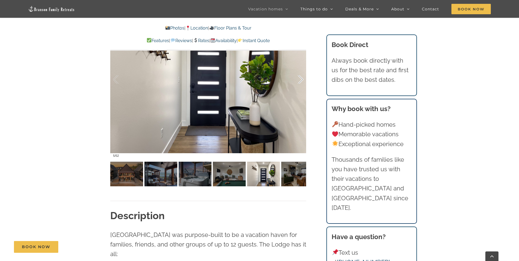
click at [298, 79] on div at bounding box center [294, 80] width 17 height 34
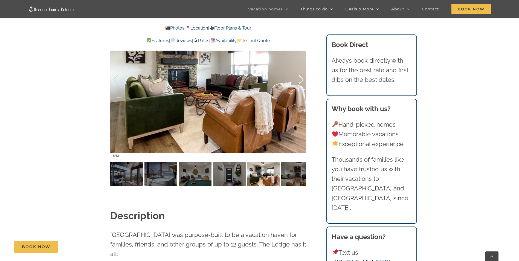
click at [298, 79] on div at bounding box center [294, 80] width 17 height 34
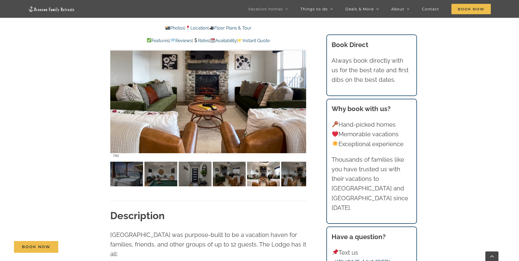
click at [298, 79] on div at bounding box center [294, 80] width 17 height 34
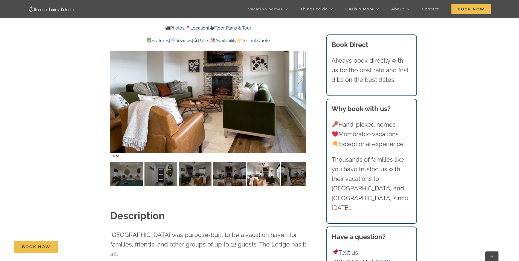
click at [298, 79] on div at bounding box center [294, 80] width 17 height 34
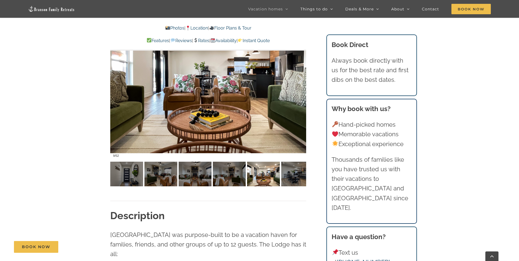
click at [298, 79] on div at bounding box center [294, 80] width 17 height 34
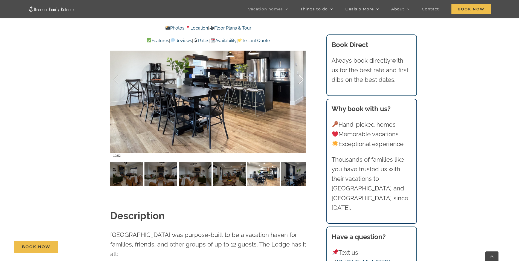
click at [298, 79] on div at bounding box center [294, 80] width 17 height 34
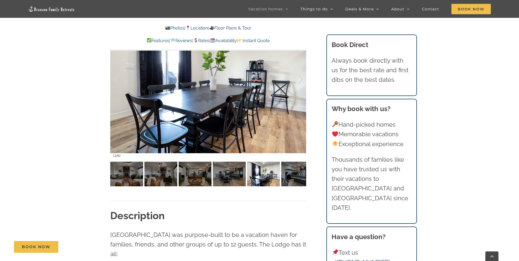
click at [298, 79] on div at bounding box center [294, 80] width 17 height 34
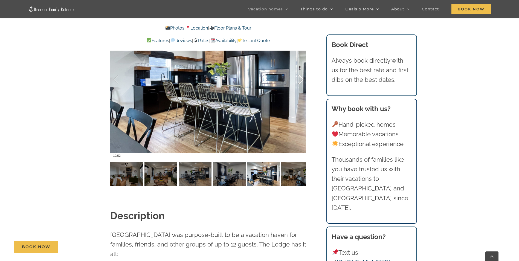
click at [298, 79] on div at bounding box center [294, 80] width 17 height 34
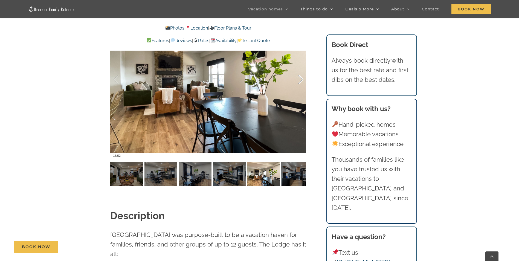
click at [298, 79] on div at bounding box center [294, 80] width 17 height 34
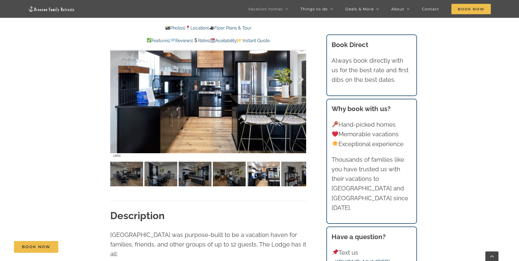
click at [298, 79] on div at bounding box center [294, 80] width 17 height 34
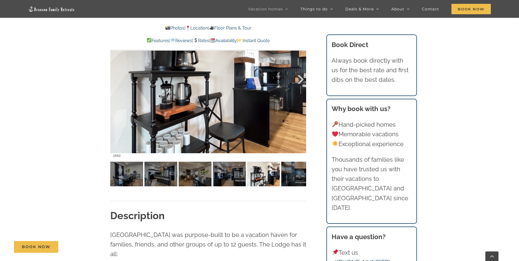
click at [298, 79] on div at bounding box center [294, 80] width 17 height 34
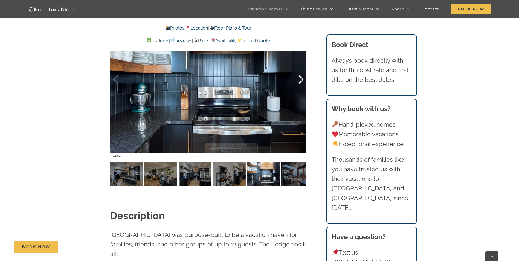
click at [298, 79] on div at bounding box center [294, 80] width 17 height 34
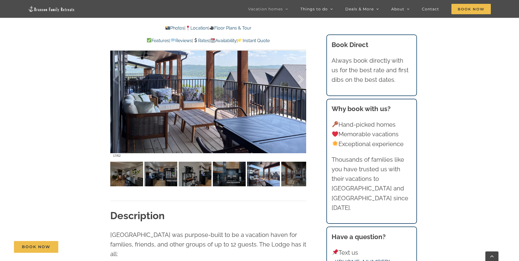
click at [298, 79] on div at bounding box center [294, 80] width 17 height 34
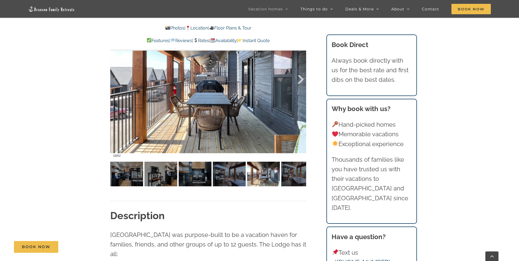
click at [298, 79] on div at bounding box center [294, 80] width 17 height 34
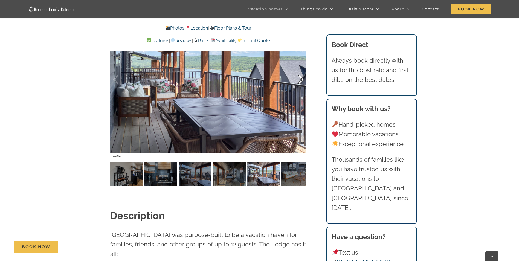
click at [298, 79] on div at bounding box center [294, 80] width 17 height 34
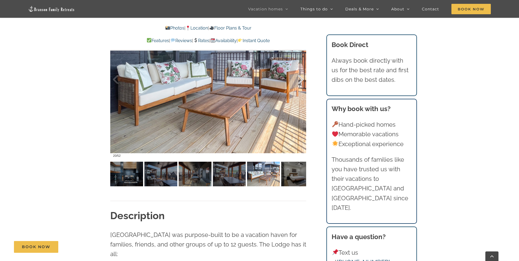
click at [298, 79] on div at bounding box center [294, 80] width 17 height 34
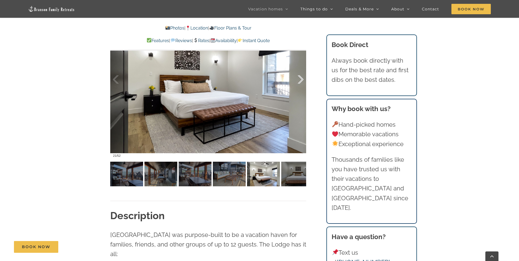
click at [298, 79] on div at bounding box center [294, 80] width 17 height 34
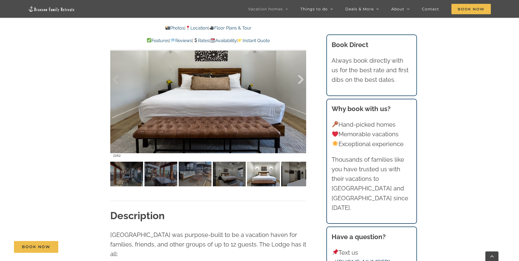
click at [298, 79] on div at bounding box center [294, 80] width 17 height 34
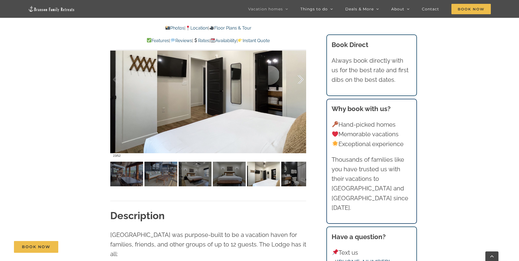
click at [298, 79] on div at bounding box center [294, 80] width 17 height 34
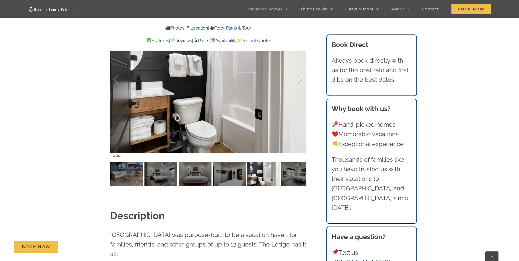
click at [298, 79] on div at bounding box center [294, 80] width 17 height 34
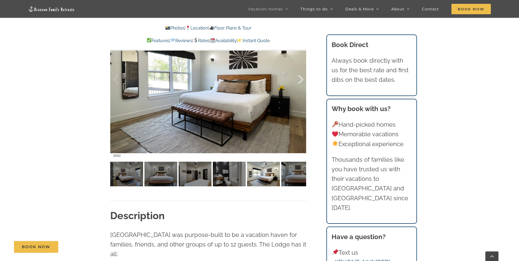
click at [298, 79] on div at bounding box center [294, 80] width 17 height 34
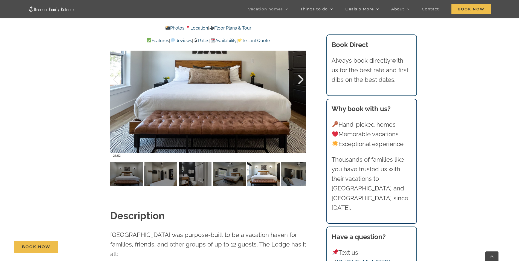
click at [298, 79] on div at bounding box center [294, 80] width 17 height 34
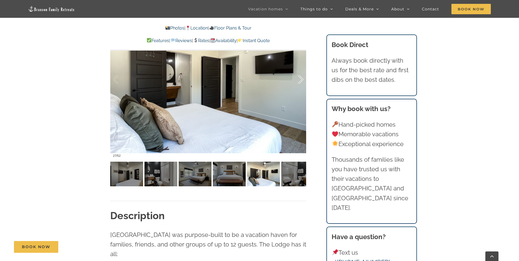
click at [298, 79] on div at bounding box center [294, 80] width 17 height 34
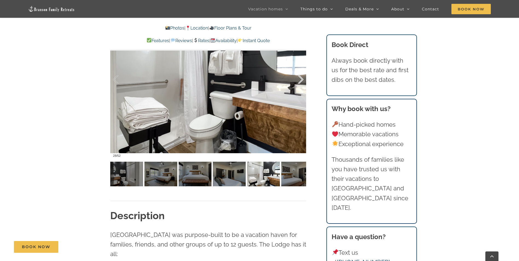
click at [298, 79] on div at bounding box center [294, 80] width 17 height 34
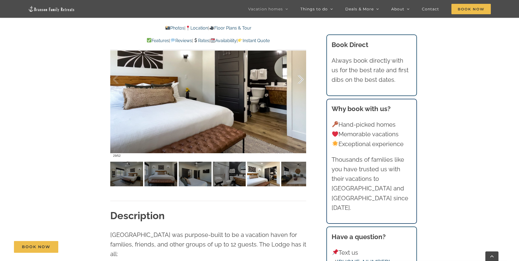
click at [298, 79] on div at bounding box center [294, 80] width 17 height 34
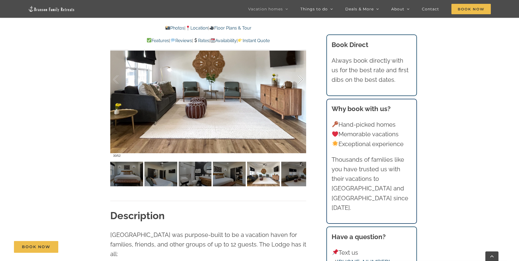
click at [298, 79] on div at bounding box center [294, 80] width 17 height 34
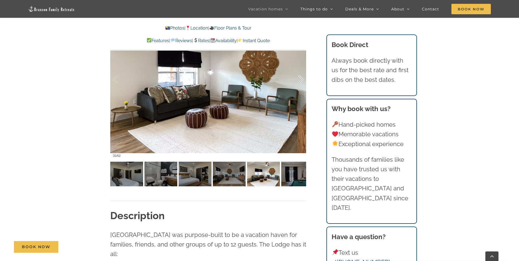
click at [298, 79] on div at bounding box center [294, 80] width 17 height 34
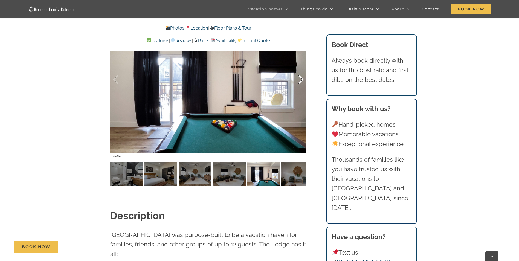
click at [298, 79] on div at bounding box center [294, 80] width 17 height 34
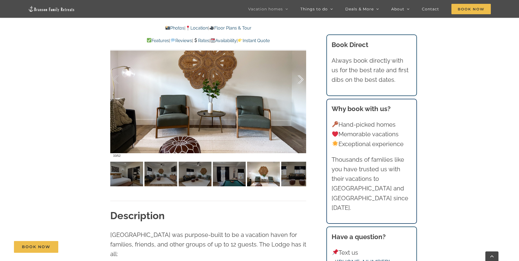
click at [298, 79] on div at bounding box center [294, 80] width 17 height 34
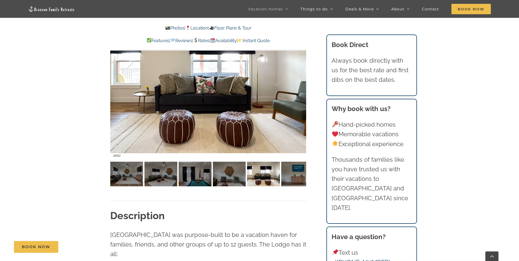
click at [298, 79] on div at bounding box center [294, 80] width 17 height 34
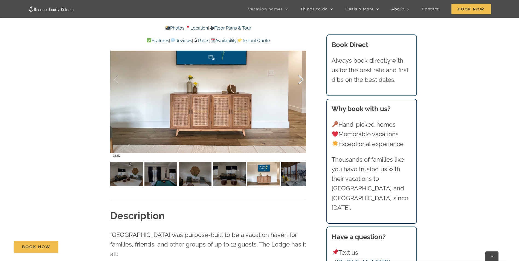
click at [298, 79] on div at bounding box center [294, 80] width 17 height 34
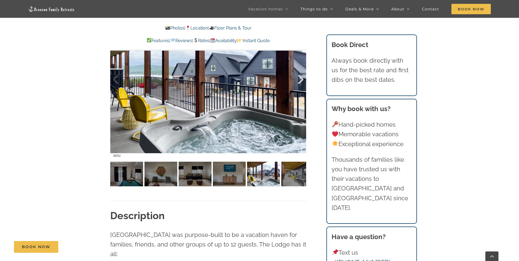
click at [298, 79] on div at bounding box center [294, 80] width 17 height 34
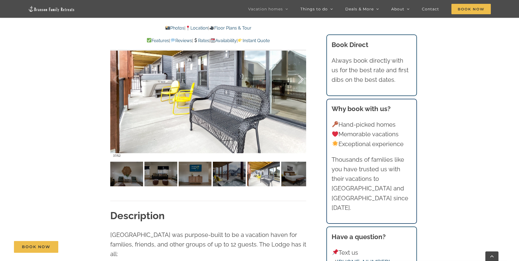
click at [298, 79] on div at bounding box center [294, 80] width 17 height 34
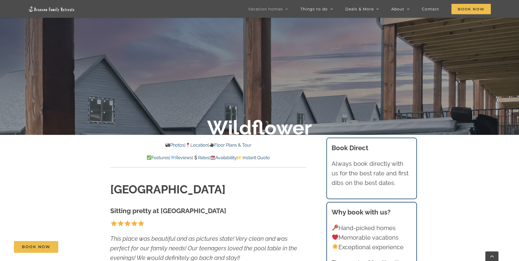
scroll to position [142, 0]
click at [202, 146] on link "Location" at bounding box center [196, 145] width 22 height 5
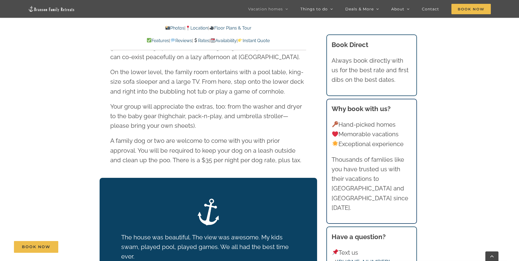
scroll to position [859, 0]
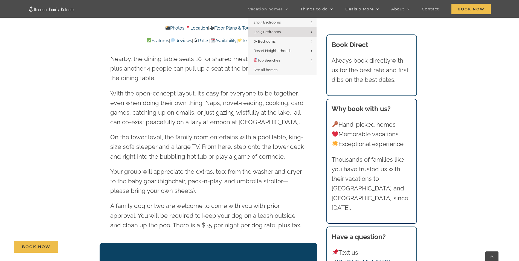
click at [269, 8] on span "Vacation homes" at bounding box center [265, 9] width 35 height 4
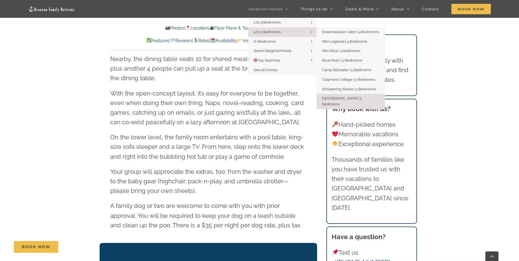
click at [269, 32] on span "4 to 5 Bedrooms" at bounding box center [266, 32] width 27 height 4
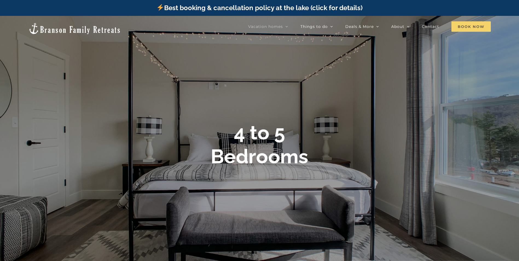
click at [470, 25] on span "Book Now" at bounding box center [470, 26] width 39 height 10
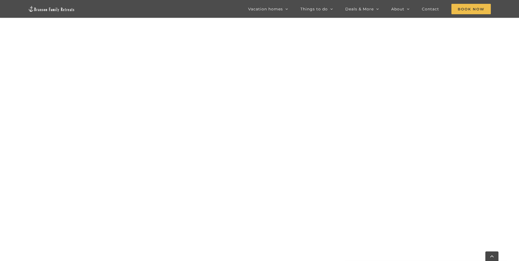
scroll to position [602, 0]
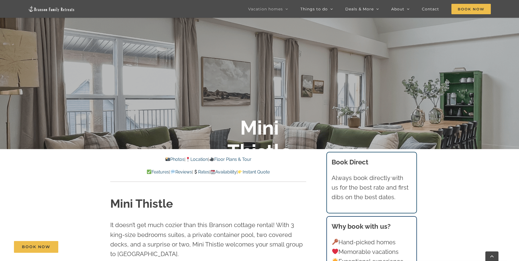
scroll to position [200, 0]
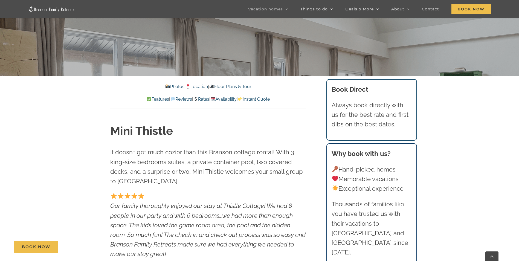
click at [165, 84] on link "Photos" at bounding box center [174, 86] width 19 height 5
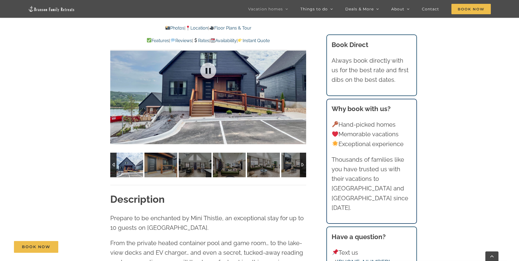
scroll to position [501, 0]
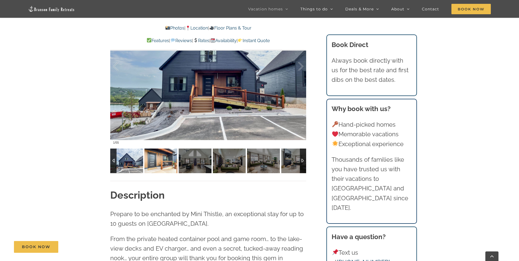
click at [161, 157] on img at bounding box center [160, 160] width 33 height 25
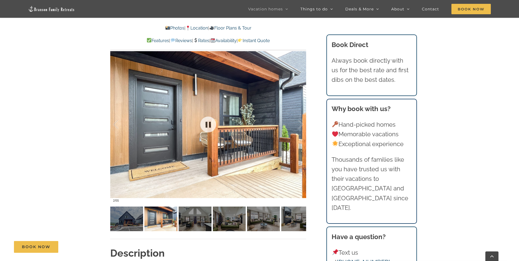
scroll to position [410, 0]
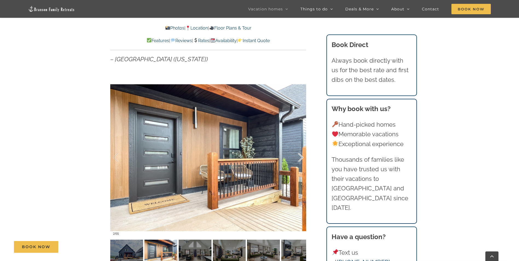
click at [297, 154] on div at bounding box center [294, 158] width 17 height 34
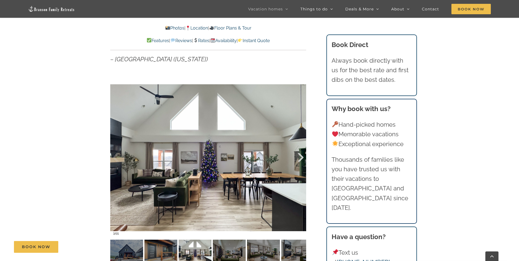
click at [297, 154] on div at bounding box center [294, 158] width 17 height 34
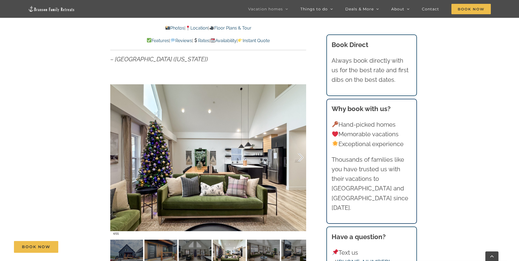
click at [297, 154] on div at bounding box center [294, 158] width 17 height 34
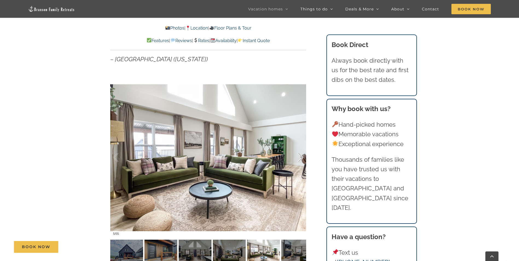
click at [297, 154] on div at bounding box center [294, 158] width 17 height 34
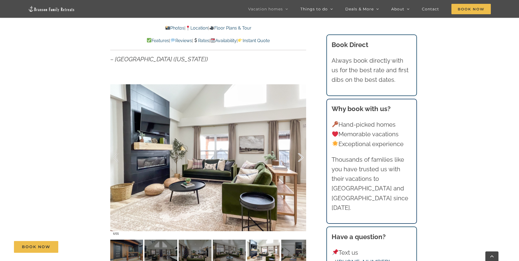
click at [297, 154] on div at bounding box center [294, 158] width 17 height 34
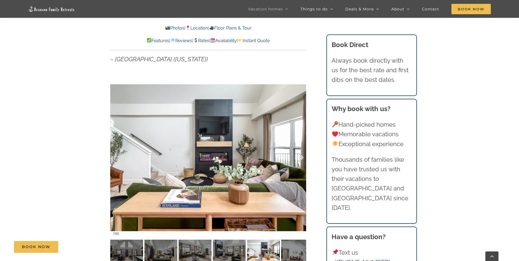
click at [297, 154] on div at bounding box center [294, 158] width 17 height 34
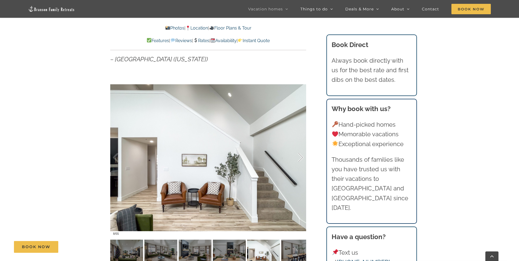
click at [297, 154] on div at bounding box center [294, 158] width 17 height 34
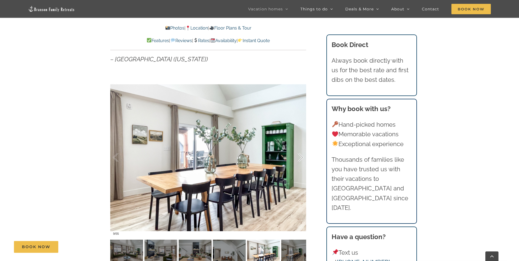
click at [297, 154] on div at bounding box center [294, 158] width 17 height 34
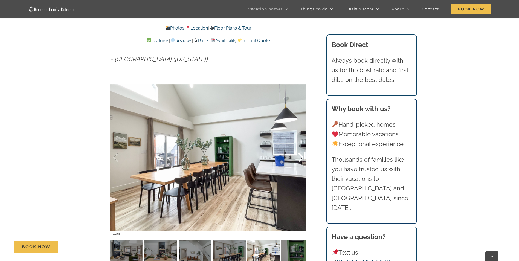
click at [297, 154] on div at bounding box center [294, 158] width 17 height 34
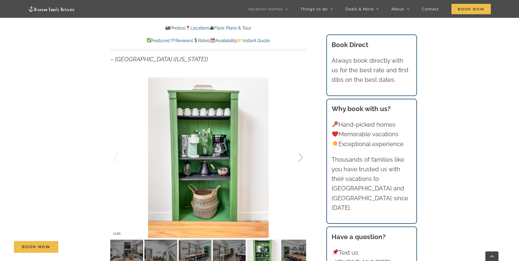
click at [297, 154] on div at bounding box center [294, 158] width 17 height 34
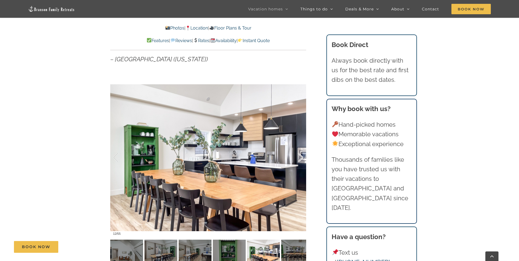
click at [297, 154] on div at bounding box center [294, 158] width 17 height 34
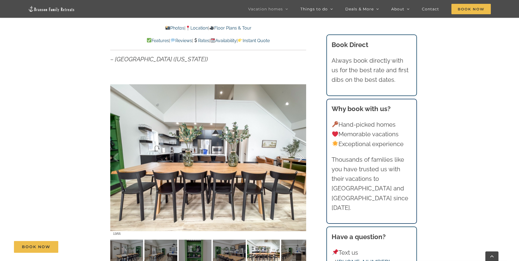
click at [297, 154] on div at bounding box center [294, 158] width 17 height 34
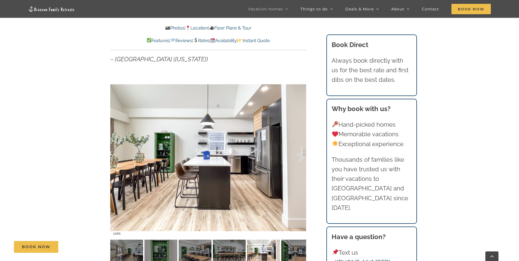
click at [297, 154] on div at bounding box center [294, 158] width 17 height 34
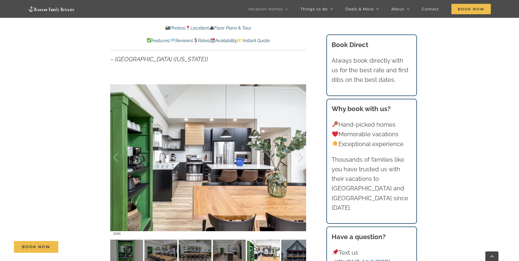
click at [297, 154] on div at bounding box center [294, 158] width 17 height 34
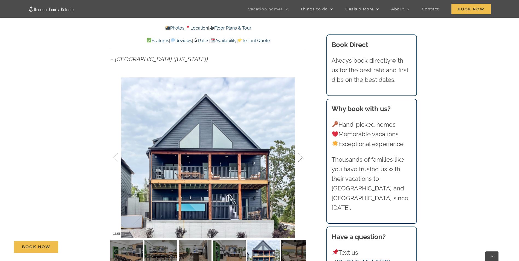
click at [297, 154] on div at bounding box center [294, 158] width 17 height 34
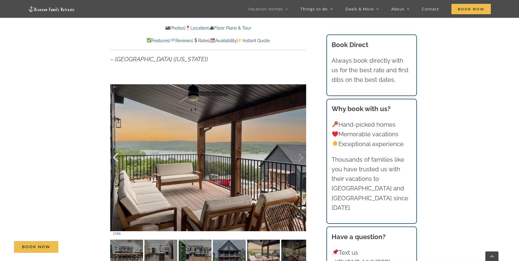
click at [119, 157] on div at bounding box center [121, 158] width 17 height 34
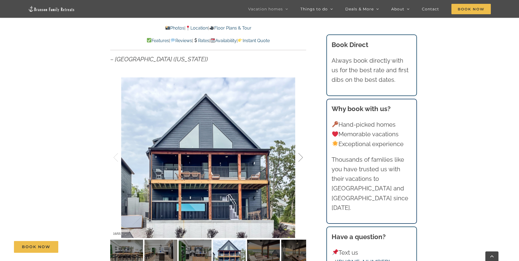
click at [300, 157] on div at bounding box center [294, 158] width 17 height 34
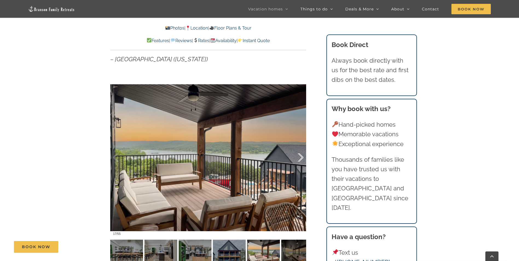
click at [300, 158] on div at bounding box center [294, 158] width 17 height 34
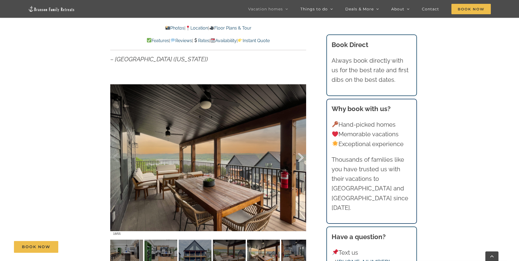
click at [300, 158] on div at bounding box center [294, 158] width 17 height 34
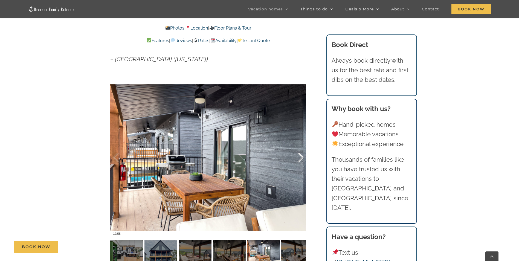
click at [300, 158] on div at bounding box center [294, 158] width 17 height 34
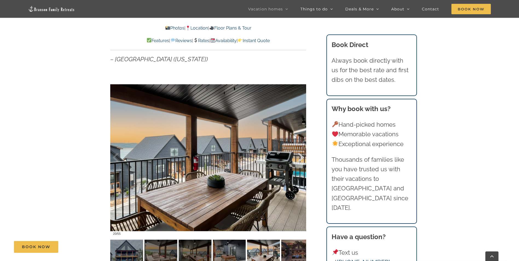
click at [300, 158] on div at bounding box center [294, 158] width 17 height 34
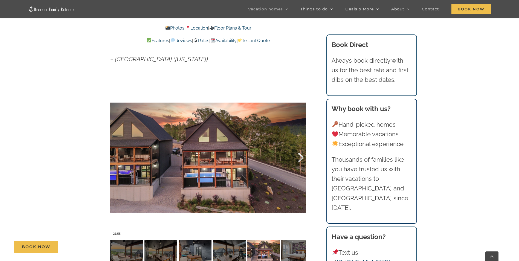
click at [300, 158] on div at bounding box center [294, 158] width 17 height 34
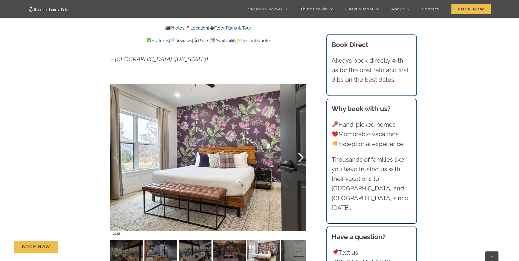
click at [300, 158] on div at bounding box center [294, 158] width 17 height 34
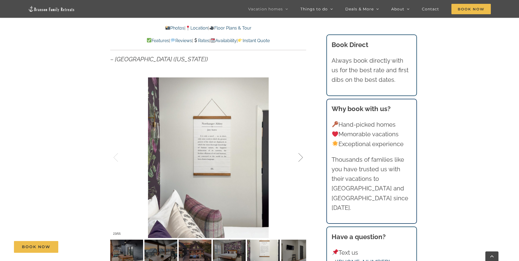
click at [300, 158] on div at bounding box center [294, 158] width 17 height 34
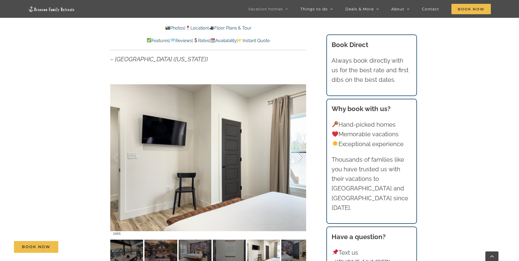
click at [300, 158] on div at bounding box center [294, 158] width 17 height 34
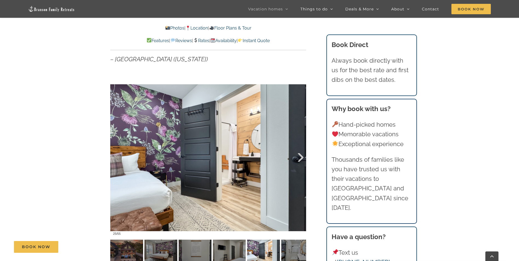
click at [300, 158] on div at bounding box center [294, 158] width 17 height 34
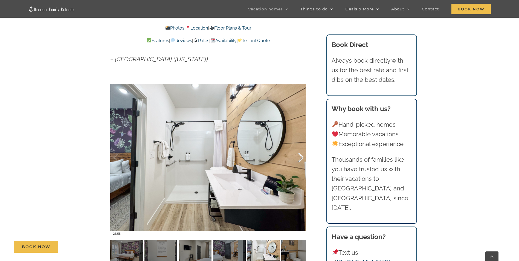
click at [300, 158] on div at bounding box center [294, 158] width 17 height 34
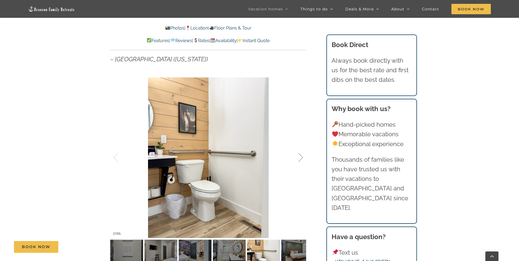
click at [300, 158] on div at bounding box center [294, 158] width 17 height 34
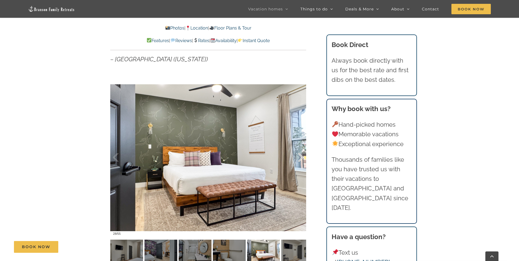
click at [300, 158] on div at bounding box center [294, 158] width 17 height 34
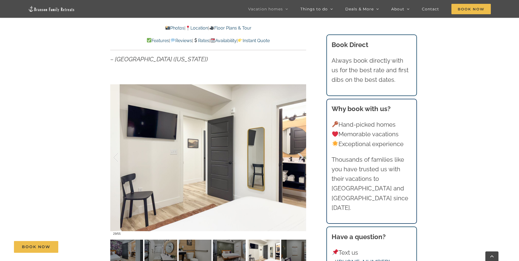
click at [300, 158] on div at bounding box center [294, 158] width 17 height 34
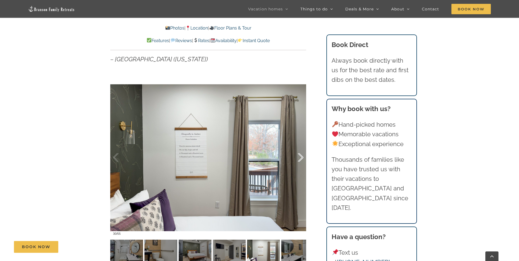
click at [300, 158] on div at bounding box center [294, 158] width 17 height 34
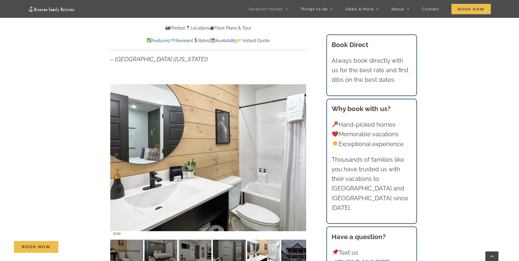
click at [300, 158] on div at bounding box center [294, 158] width 17 height 34
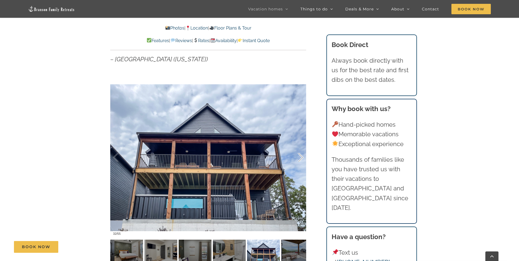
click at [300, 158] on div at bounding box center [294, 158] width 17 height 34
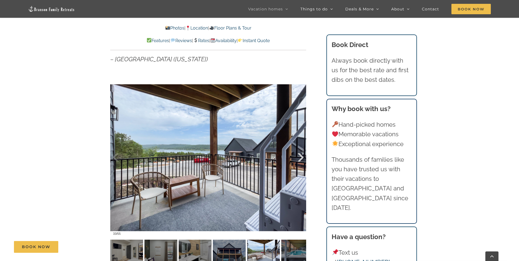
click at [300, 158] on div at bounding box center [294, 158] width 17 height 34
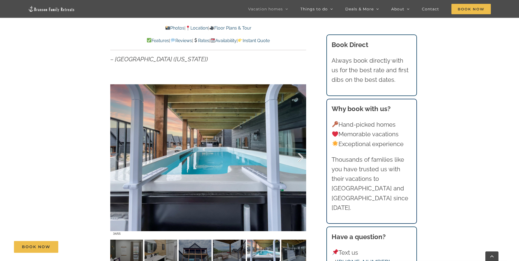
click at [299, 156] on div at bounding box center [294, 158] width 17 height 34
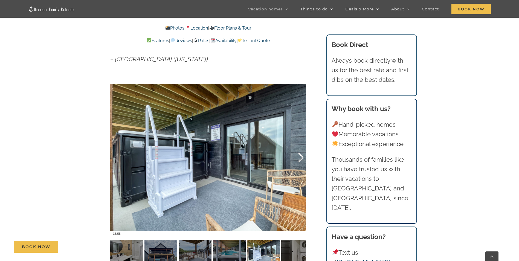
click at [299, 156] on div at bounding box center [294, 158] width 17 height 34
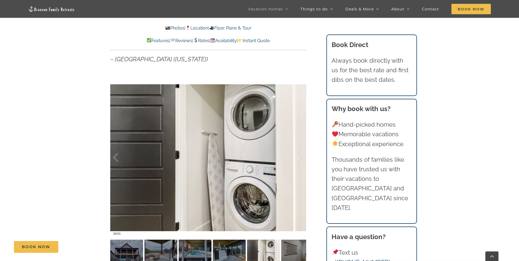
click at [299, 156] on div at bounding box center [294, 158] width 17 height 34
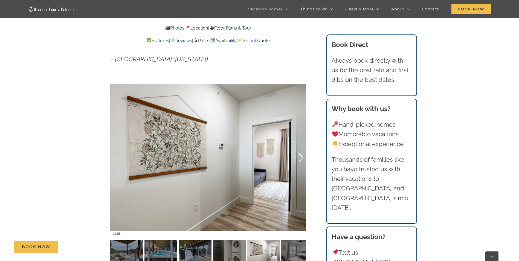
click at [299, 156] on div at bounding box center [294, 158] width 17 height 34
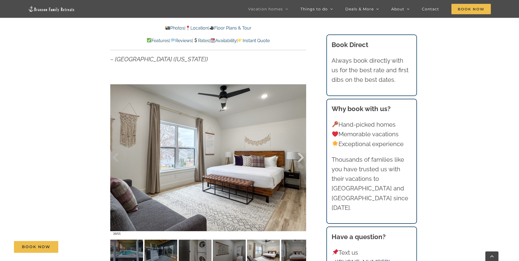
click at [299, 156] on div at bounding box center [294, 158] width 17 height 34
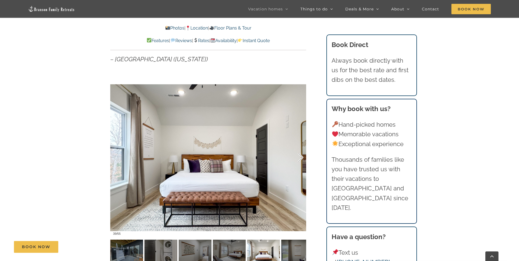
click at [299, 156] on div at bounding box center [294, 158] width 17 height 34
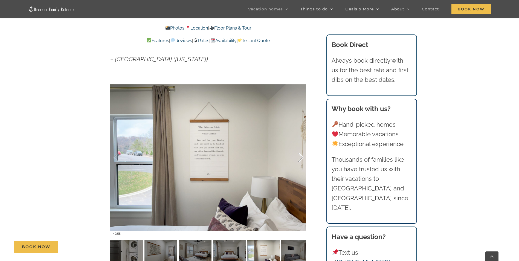
click at [299, 156] on div at bounding box center [294, 158] width 17 height 34
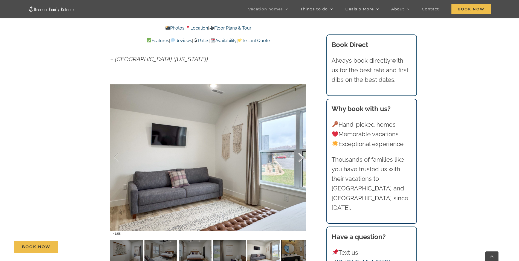
click at [299, 156] on div at bounding box center [294, 158] width 17 height 34
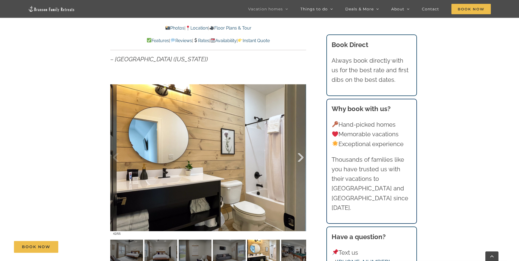
click at [299, 156] on div at bounding box center [294, 158] width 17 height 34
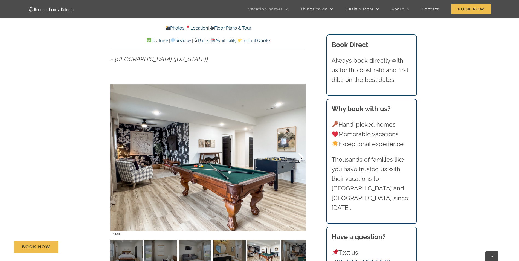
click at [299, 156] on div at bounding box center [294, 158] width 17 height 34
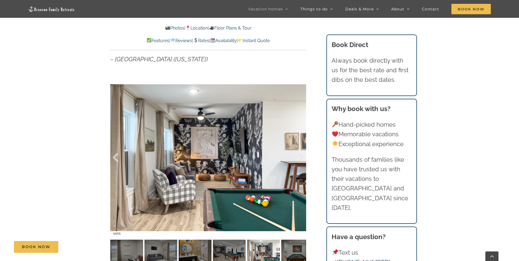
click at [117, 155] on div at bounding box center [121, 158] width 17 height 34
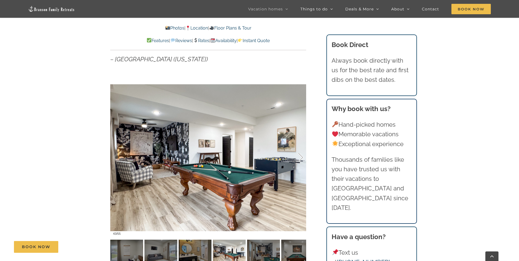
click at [298, 156] on div at bounding box center [294, 158] width 17 height 34
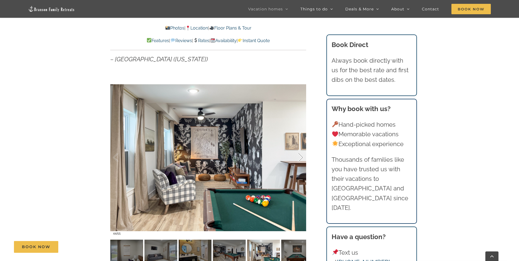
click at [298, 156] on div at bounding box center [294, 158] width 17 height 34
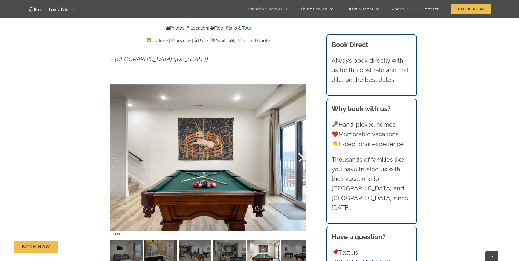
click at [298, 156] on div at bounding box center [294, 158] width 17 height 34
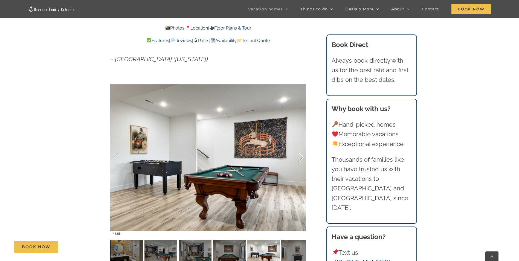
click at [298, 156] on div at bounding box center [294, 158] width 17 height 34
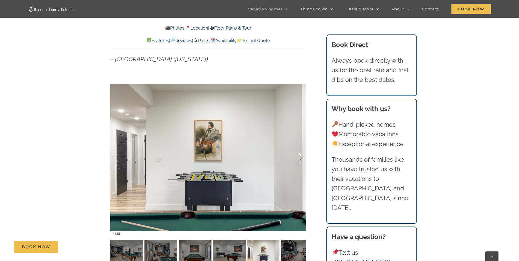
click at [298, 156] on div at bounding box center [294, 158] width 17 height 34
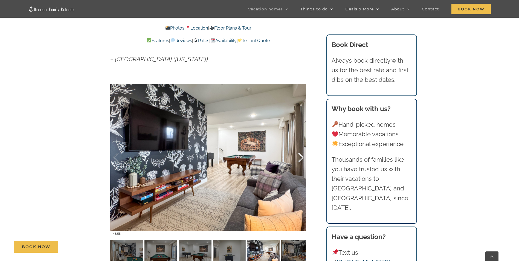
click at [298, 156] on div at bounding box center [294, 158] width 17 height 34
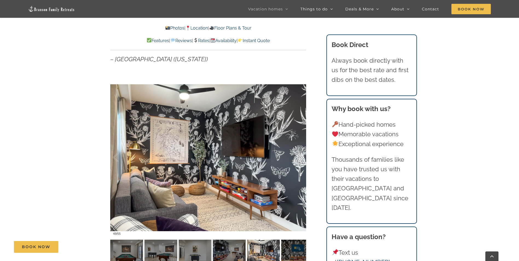
click at [298, 156] on div at bounding box center [294, 158] width 17 height 34
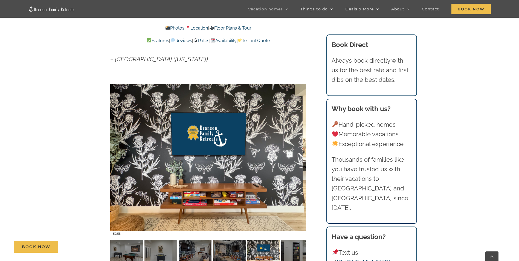
click at [298, 156] on div at bounding box center [294, 158] width 17 height 34
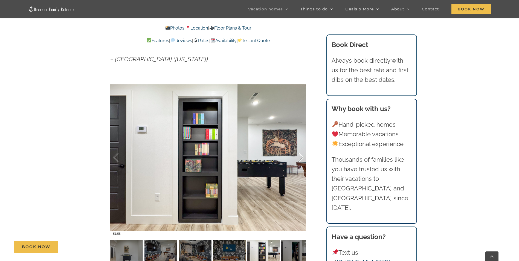
click at [298, 156] on div at bounding box center [294, 158] width 17 height 34
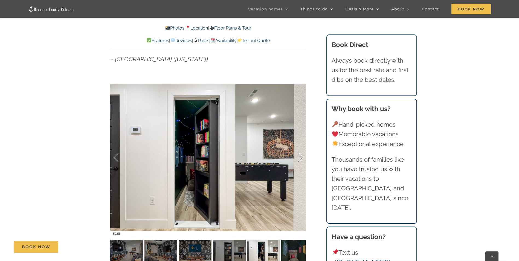
click at [298, 156] on div at bounding box center [294, 158] width 17 height 34
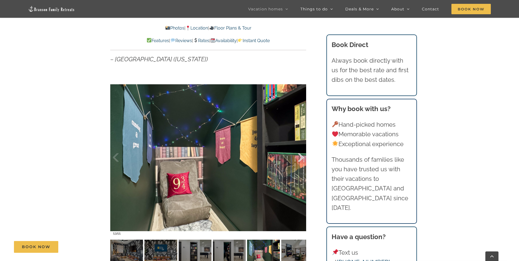
click at [298, 156] on div at bounding box center [294, 158] width 17 height 34
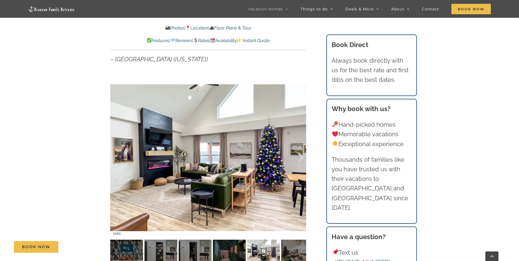
click at [298, 156] on div at bounding box center [294, 158] width 17 height 34
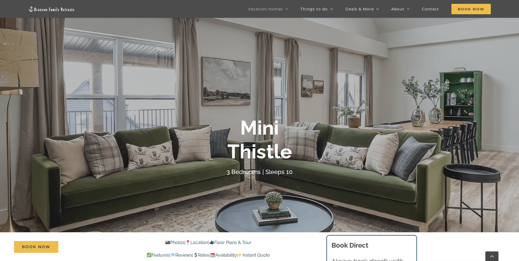
scroll to position [27, 0]
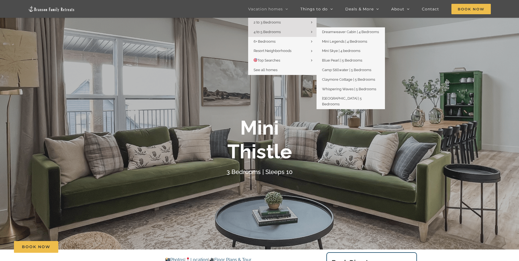
click at [264, 32] on span "4 to 5 Bedrooms" at bounding box center [266, 32] width 27 height 4
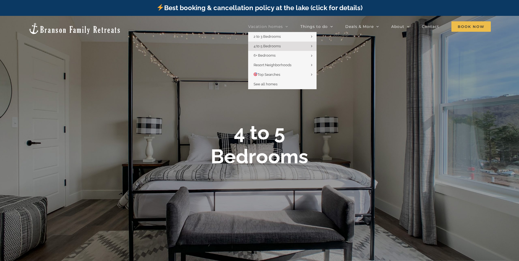
click at [273, 25] on span "Vacation homes" at bounding box center [265, 27] width 35 height 4
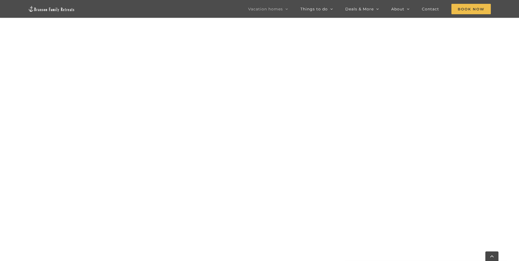
scroll to position [464, 0]
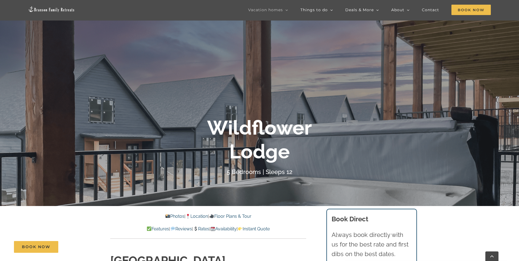
scroll to position [73, 0]
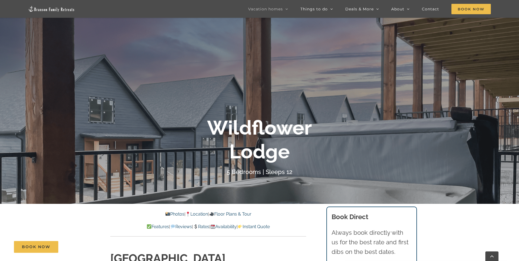
click at [169, 214] on link "Photos" at bounding box center [174, 213] width 19 height 5
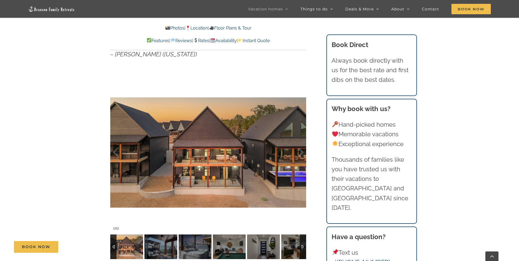
scroll to position [451, 0]
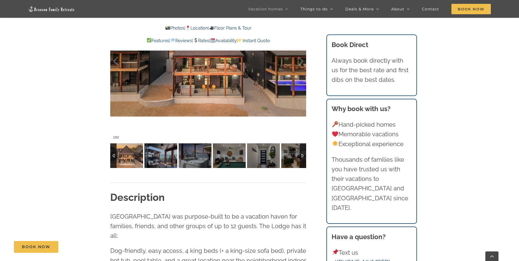
click at [126, 150] on img at bounding box center [126, 155] width 33 height 25
click at [154, 160] on img at bounding box center [160, 155] width 33 height 25
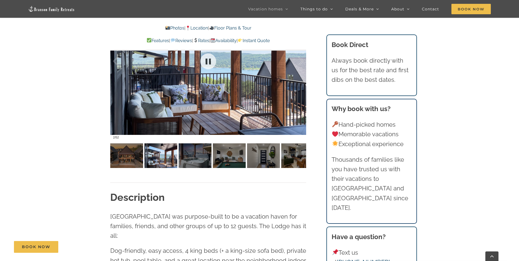
click at [196, 90] on div at bounding box center [208, 61] width 196 height 161
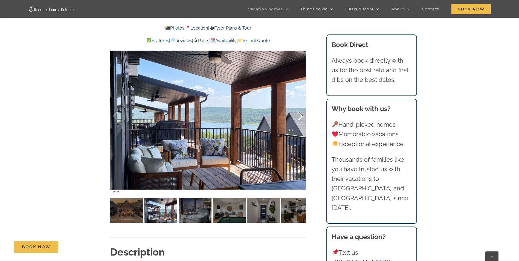
click at [300, 111] on div at bounding box center [294, 116] width 17 height 34
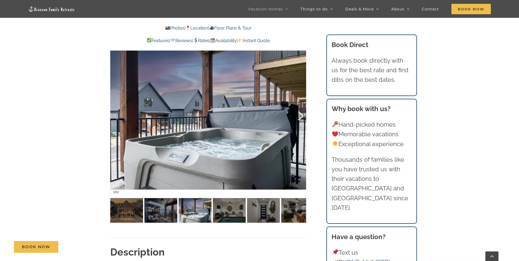
click at [301, 115] on div at bounding box center [294, 116] width 17 height 34
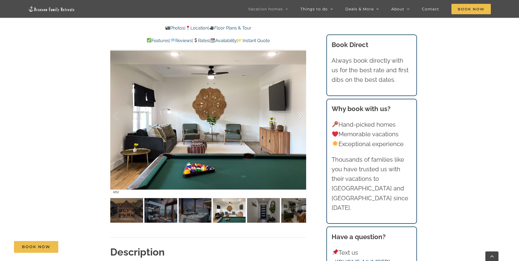
click at [299, 114] on div at bounding box center [294, 116] width 17 height 34
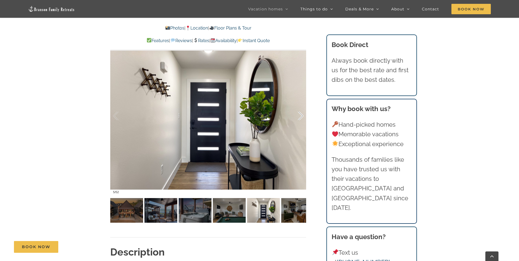
click at [299, 114] on div at bounding box center [294, 116] width 17 height 34
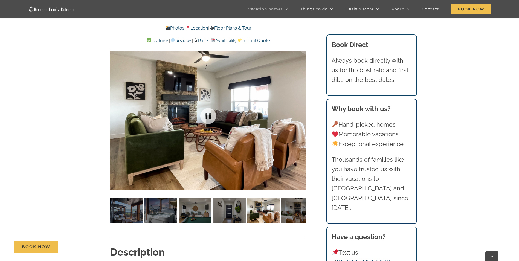
click at [299, 114] on div at bounding box center [208, 116] width 196 height 161
click at [299, 114] on div at bounding box center [294, 116] width 17 height 34
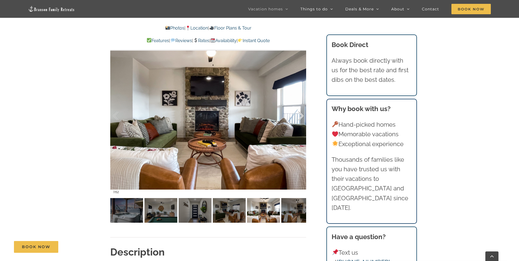
click at [299, 115] on div at bounding box center [294, 116] width 17 height 34
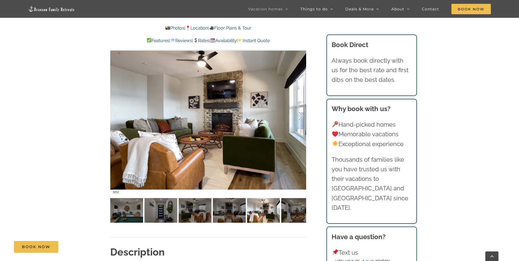
click at [299, 115] on div at bounding box center [294, 116] width 17 height 34
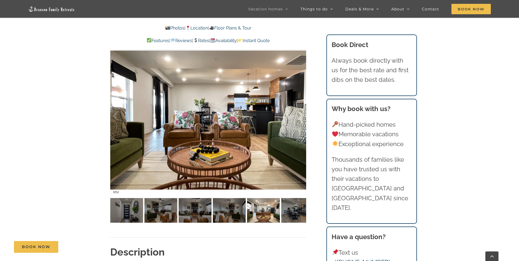
click at [299, 115] on div at bounding box center [294, 116] width 17 height 34
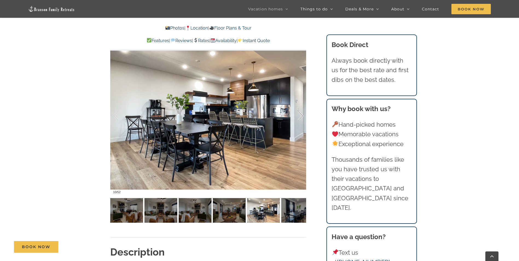
click at [299, 115] on div at bounding box center [294, 116] width 17 height 34
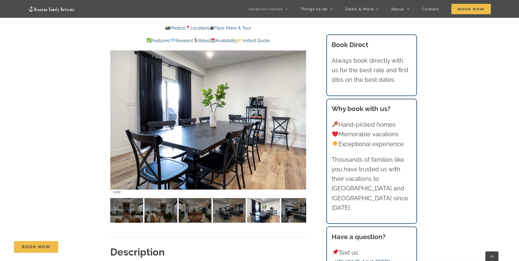
click at [299, 115] on div at bounding box center [294, 116] width 17 height 34
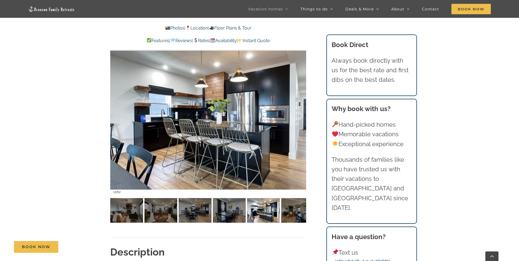
click at [299, 115] on div at bounding box center [294, 116] width 17 height 34
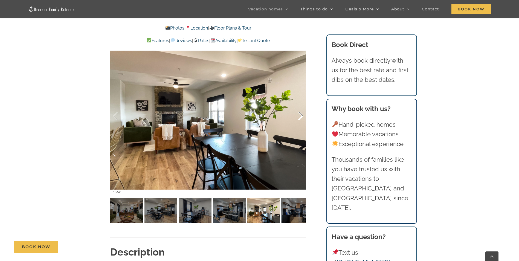
click at [299, 115] on div at bounding box center [294, 116] width 17 height 34
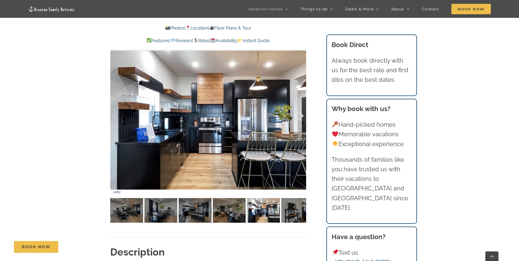
click at [298, 114] on div at bounding box center [294, 116] width 17 height 34
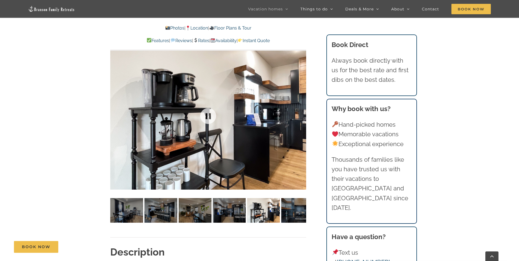
click at [298, 114] on div at bounding box center [208, 116] width 196 height 161
click at [298, 114] on div at bounding box center [294, 116] width 17 height 34
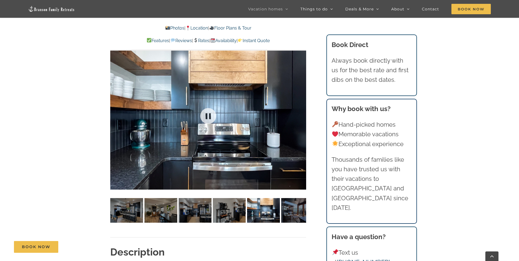
click at [298, 114] on div at bounding box center [208, 116] width 196 height 161
click at [298, 114] on div at bounding box center [294, 116] width 17 height 34
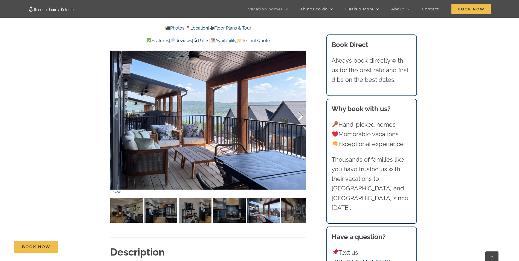
click at [298, 114] on div at bounding box center [294, 116] width 17 height 34
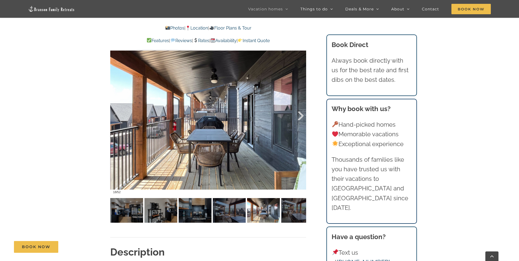
click at [298, 114] on div at bounding box center [294, 116] width 17 height 34
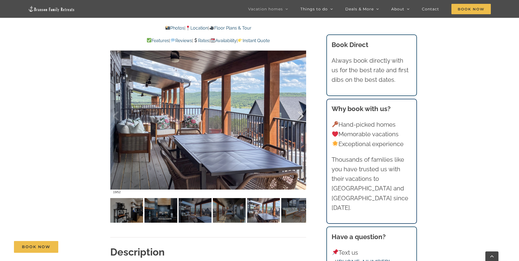
click at [298, 114] on div at bounding box center [294, 116] width 17 height 34
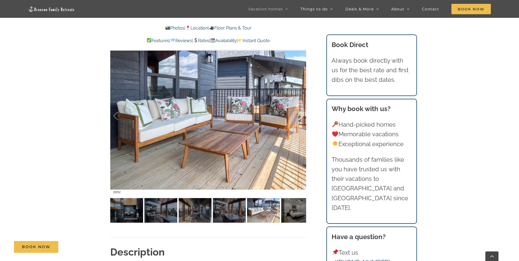
click at [298, 114] on div at bounding box center [294, 116] width 17 height 34
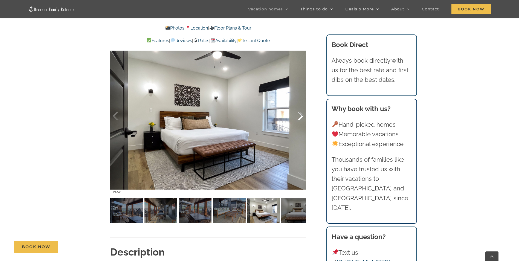
click at [298, 114] on div at bounding box center [294, 116] width 17 height 34
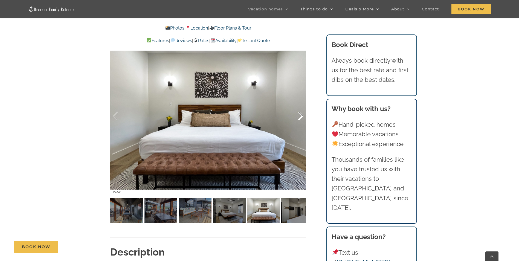
click at [298, 114] on div at bounding box center [294, 116] width 17 height 34
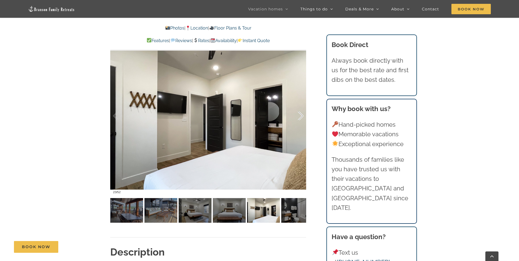
click at [298, 114] on div at bounding box center [294, 116] width 17 height 34
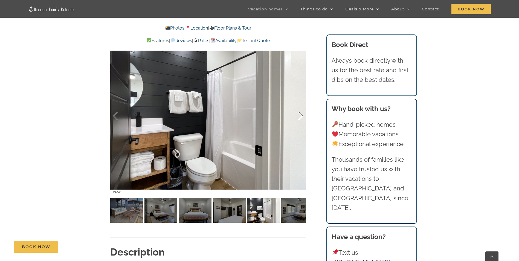
click at [298, 114] on div at bounding box center [294, 116] width 17 height 34
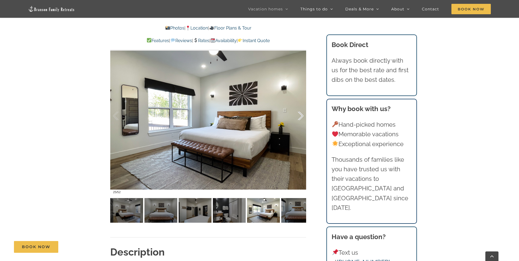
click at [298, 114] on div at bounding box center [294, 116] width 17 height 34
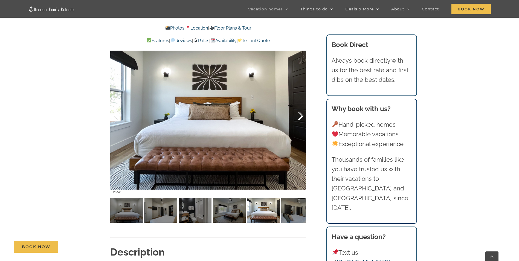
click at [298, 114] on div at bounding box center [294, 116] width 17 height 34
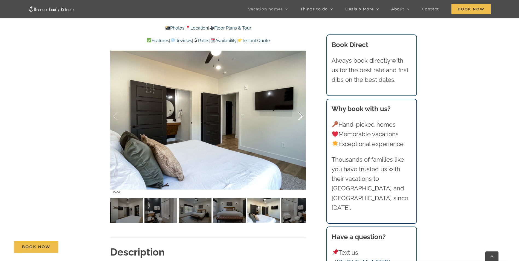
click at [298, 114] on div at bounding box center [294, 116] width 17 height 34
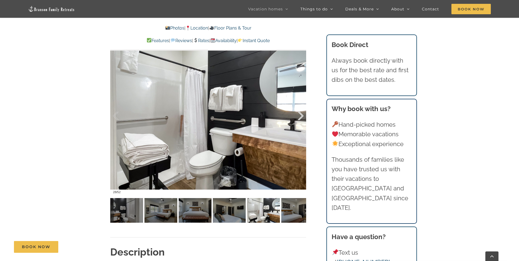
click at [298, 114] on div at bounding box center [294, 116] width 17 height 34
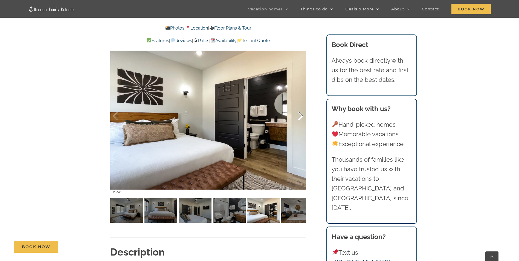
click at [298, 114] on div at bounding box center [294, 116] width 17 height 34
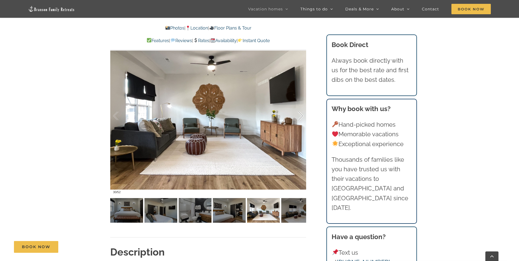
click at [298, 114] on div at bounding box center [294, 116] width 17 height 34
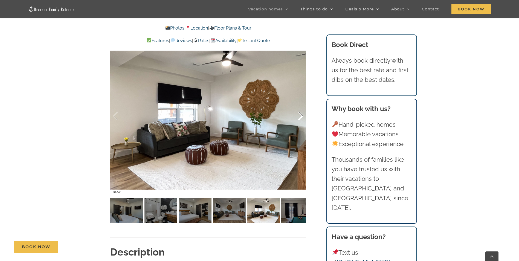
click at [298, 114] on div at bounding box center [294, 116] width 17 height 34
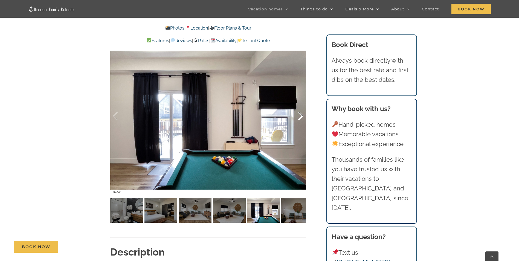
click at [298, 114] on div at bounding box center [294, 116] width 17 height 34
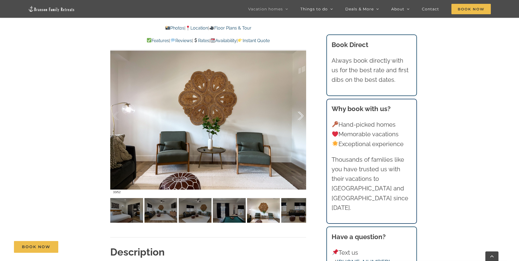
click at [298, 114] on div at bounding box center [294, 116] width 17 height 34
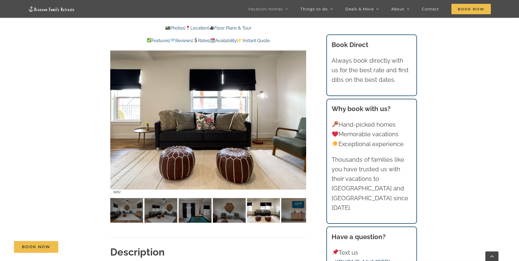
click at [298, 114] on div at bounding box center [294, 116] width 17 height 34
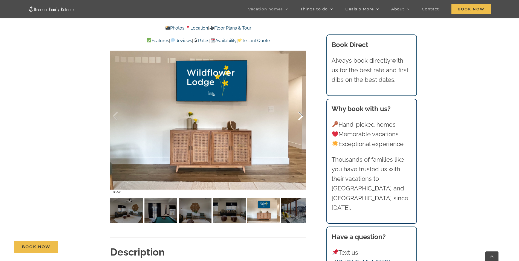
click at [298, 114] on div at bounding box center [294, 116] width 17 height 34
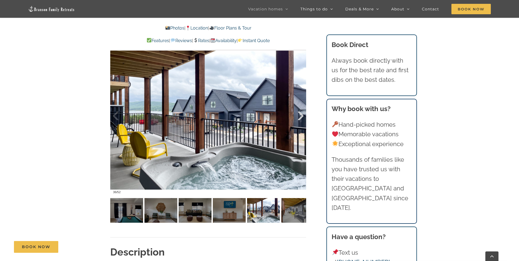
click at [298, 114] on div at bounding box center [294, 116] width 17 height 34
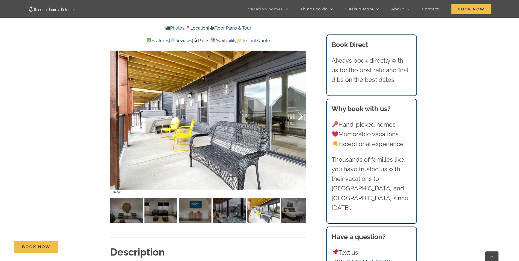
click at [298, 114] on div at bounding box center [294, 116] width 17 height 34
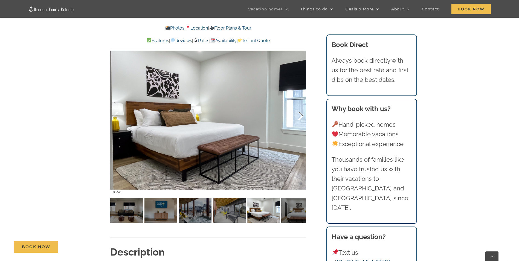
click at [298, 114] on div at bounding box center [294, 116] width 17 height 34
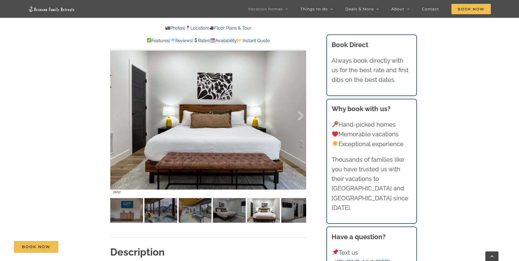
click at [298, 114] on div at bounding box center [294, 116] width 17 height 34
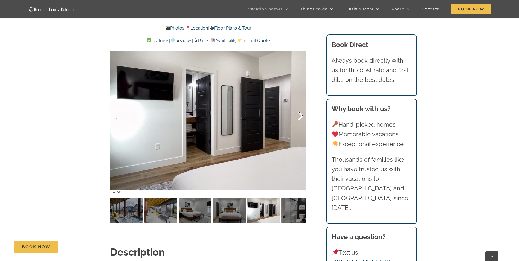
click at [298, 114] on div at bounding box center [294, 116] width 17 height 34
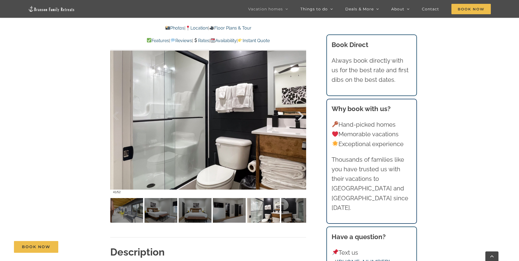
click at [298, 114] on div at bounding box center [294, 116] width 17 height 34
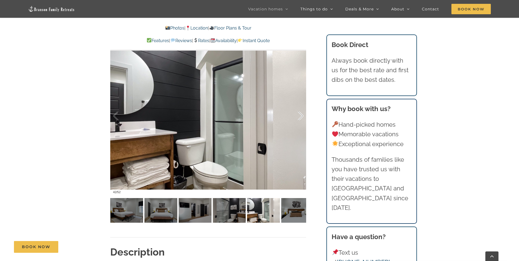
click at [298, 114] on div at bounding box center [294, 116] width 17 height 34
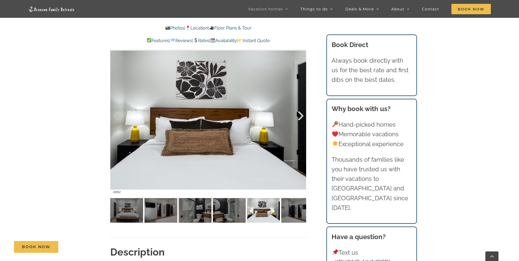
click at [298, 114] on div at bounding box center [294, 116] width 17 height 34
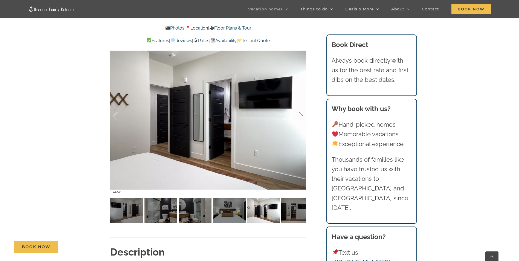
click at [298, 114] on div at bounding box center [294, 116] width 17 height 34
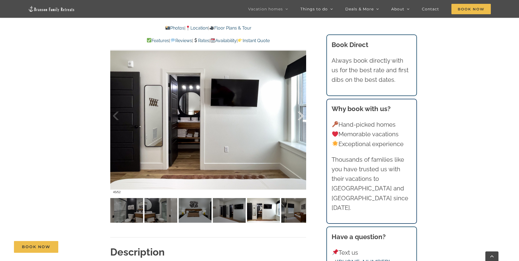
click at [298, 114] on div at bounding box center [294, 116] width 17 height 34
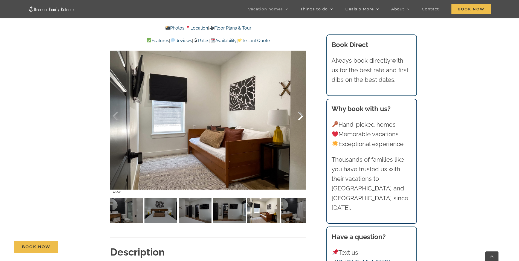
click at [298, 114] on div at bounding box center [294, 116] width 17 height 34
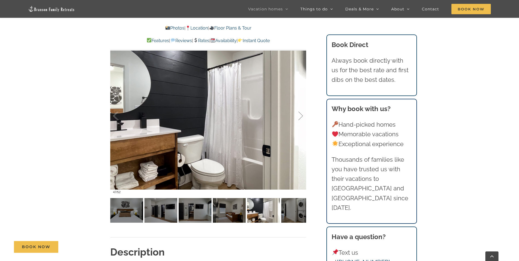
click at [298, 114] on div at bounding box center [294, 116] width 17 height 34
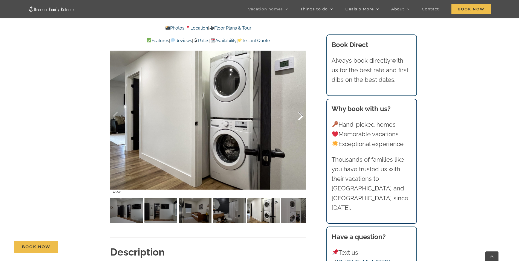
click at [298, 114] on div at bounding box center [294, 116] width 17 height 34
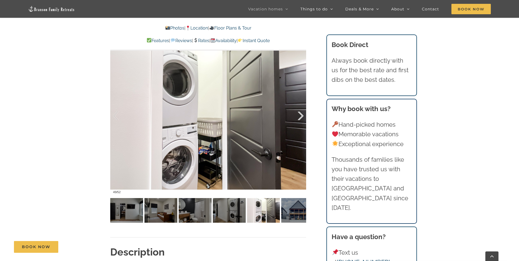
click at [298, 114] on div at bounding box center [294, 116] width 17 height 34
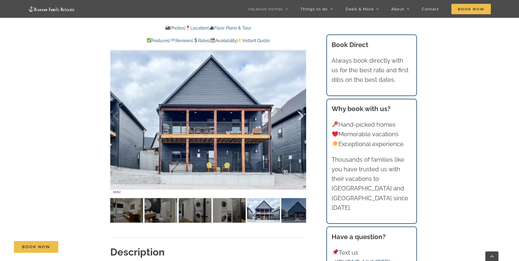
click at [298, 114] on div at bounding box center [294, 116] width 17 height 34
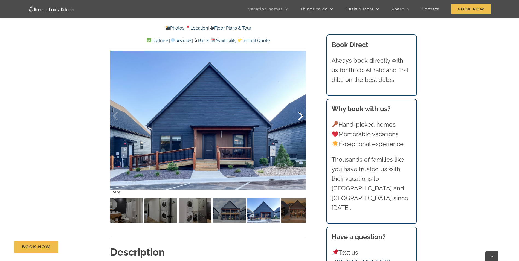
click at [298, 114] on div at bounding box center [294, 116] width 17 height 34
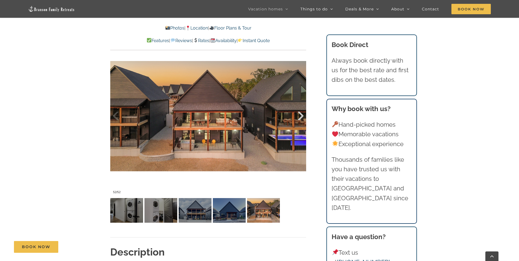
click at [298, 114] on div at bounding box center [294, 116] width 17 height 34
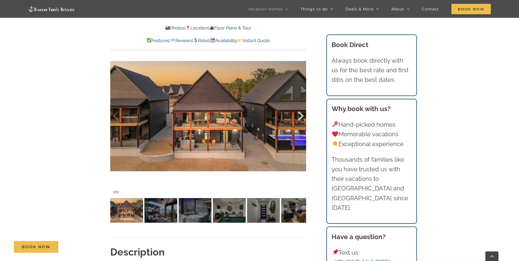
click at [298, 114] on div at bounding box center [294, 116] width 17 height 34
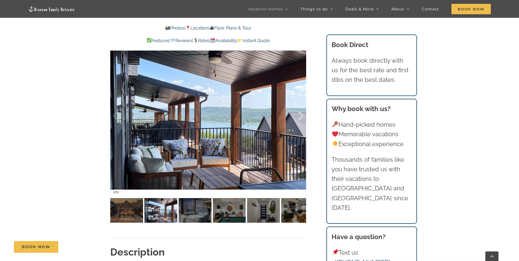
click at [298, 114] on div at bounding box center [294, 116] width 17 height 34
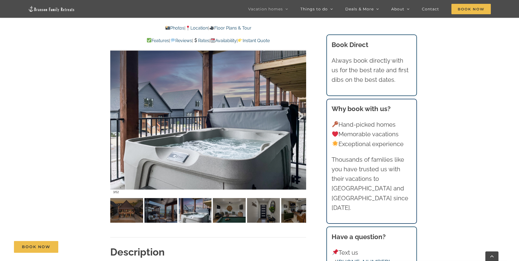
click at [298, 114] on div at bounding box center [294, 116] width 17 height 34
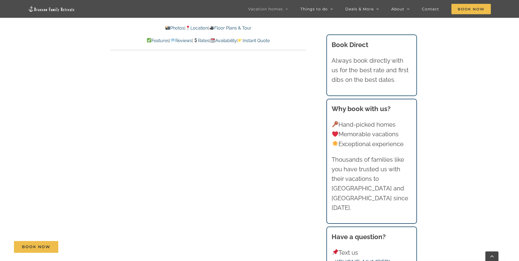
scroll to position [2949, 0]
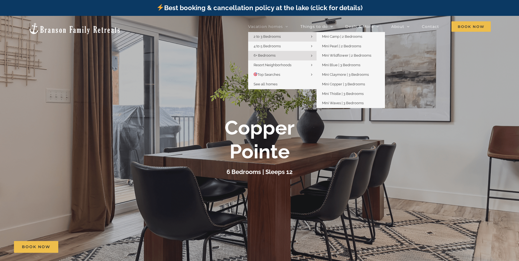
click at [262, 34] on span "2 to 3 Bedrooms" at bounding box center [266, 36] width 27 height 4
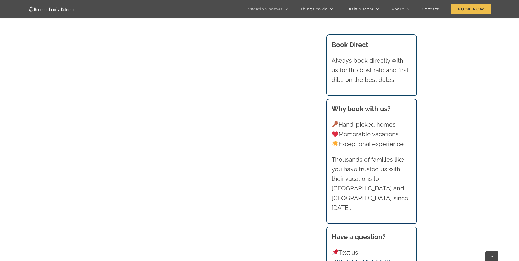
scroll to position [393, 0]
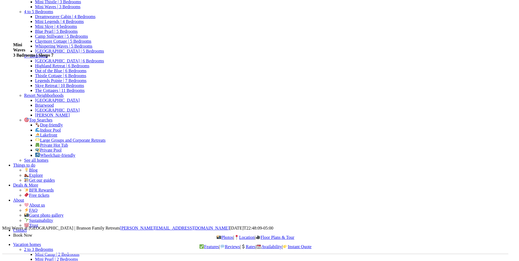
scroll to position [182, 0]
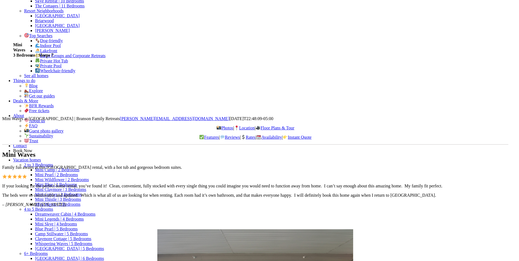
click at [234, 126] on link "Location" at bounding box center [244, 128] width 21 height 5
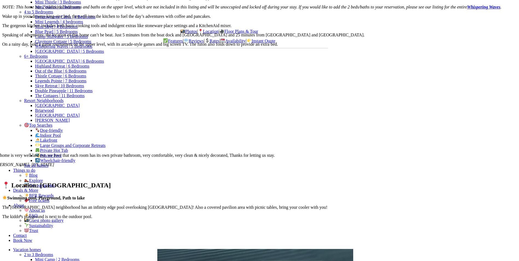
scroll to position [597, 0]
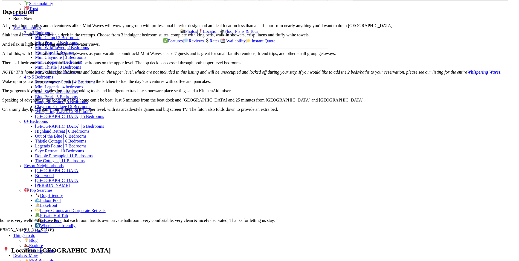
click at [180, 29] on link "Photos" at bounding box center [188, 31] width 17 height 5
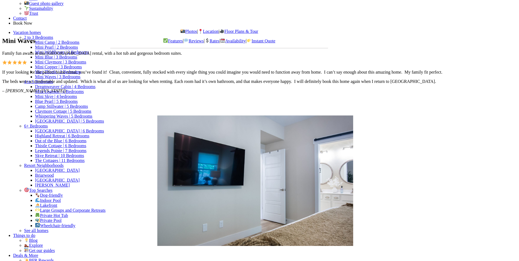
click at [180, 29] on link "Photos" at bounding box center [188, 31] width 17 height 5
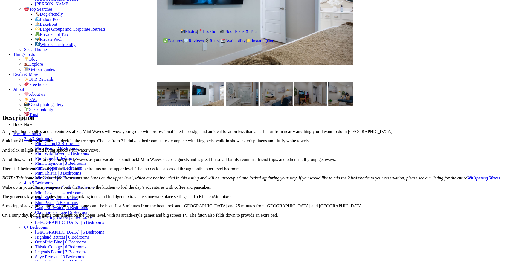
scroll to position [529, 0]
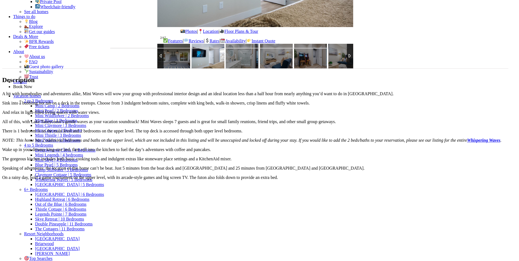
click at [191, 68] on img at bounding box center [207, 56] width 33 height 25
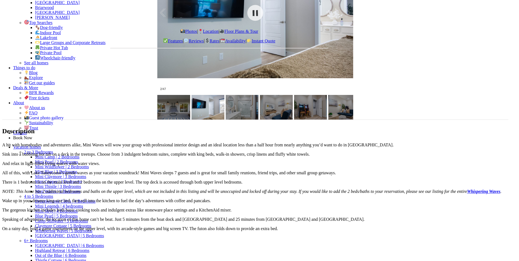
scroll to position [474, 0]
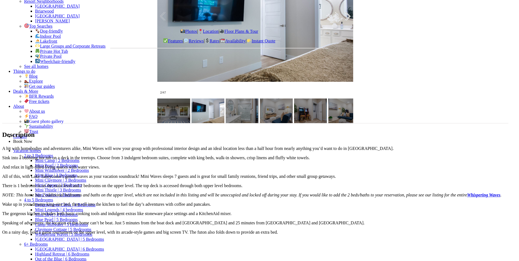
click at [333, 33] on div at bounding box center [341, 16] width 17 height 34
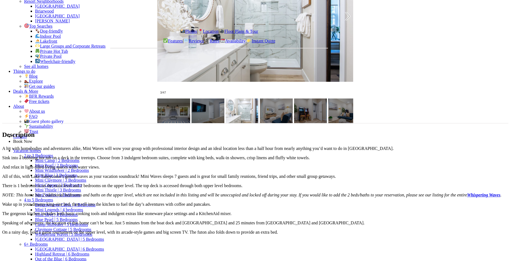
click at [333, 33] on div at bounding box center [341, 16] width 17 height 34
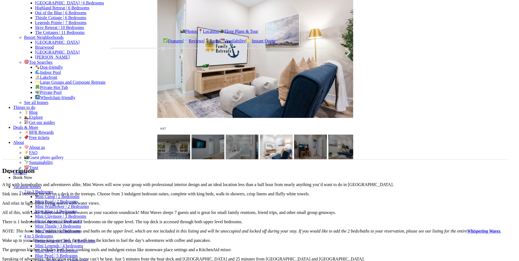
scroll to position [437, 0]
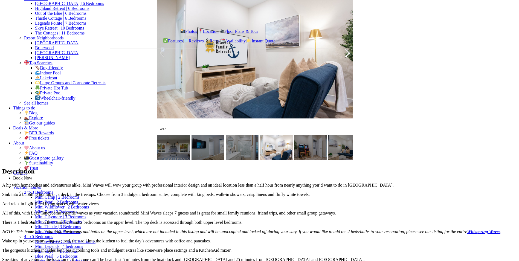
click at [333, 70] on div at bounding box center [341, 53] width 17 height 34
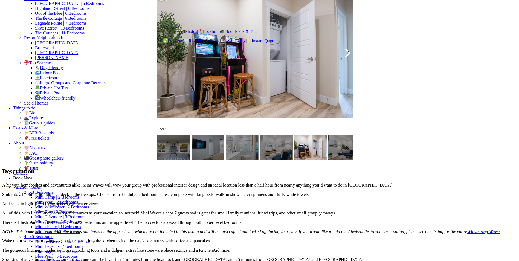
click at [333, 70] on div at bounding box center [341, 53] width 17 height 34
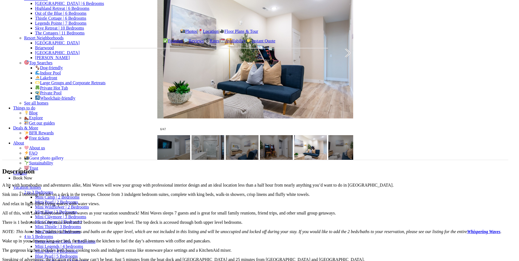
click at [333, 70] on div at bounding box center [341, 53] width 17 height 34
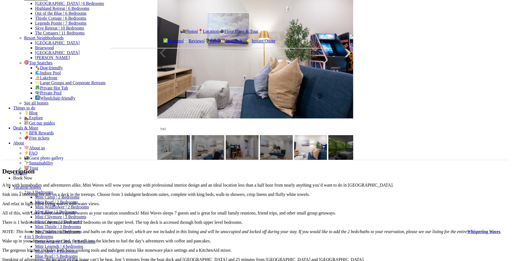
click at [333, 70] on div at bounding box center [341, 53] width 17 height 34
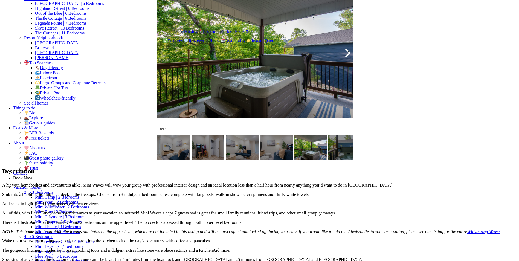
click at [333, 70] on div at bounding box center [341, 53] width 17 height 34
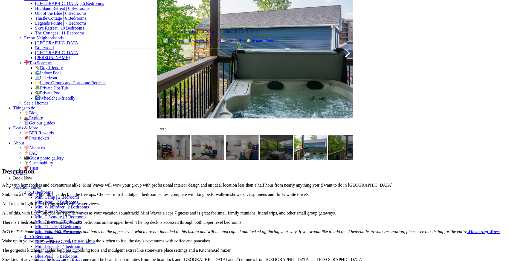
click at [333, 70] on div at bounding box center [341, 53] width 17 height 34
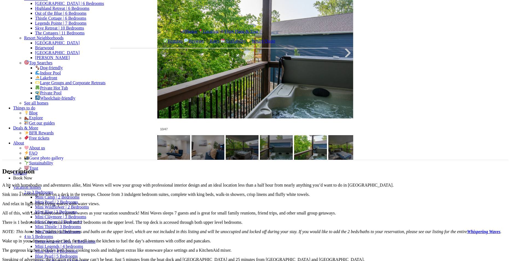
click at [333, 70] on div at bounding box center [341, 53] width 17 height 34
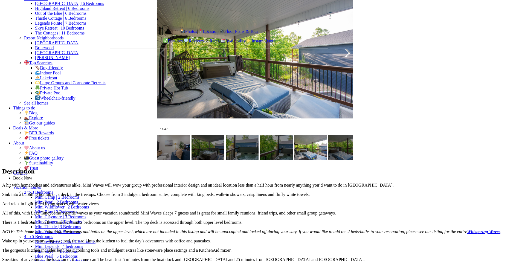
click at [333, 70] on div at bounding box center [341, 53] width 17 height 34
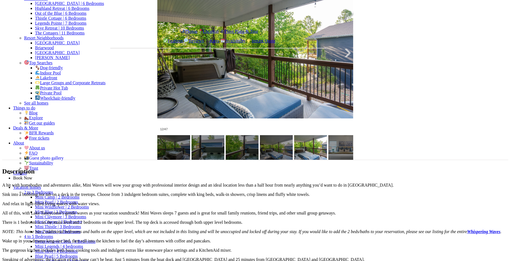
click at [333, 70] on div at bounding box center [341, 53] width 17 height 34
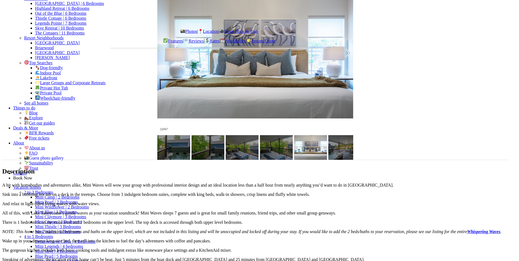
click at [333, 70] on div at bounding box center [341, 53] width 17 height 34
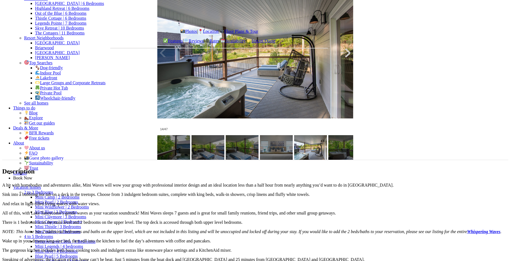
click at [333, 70] on div at bounding box center [341, 53] width 17 height 34
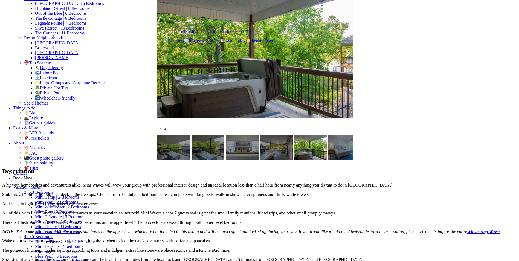
click at [333, 70] on div at bounding box center [341, 53] width 17 height 34
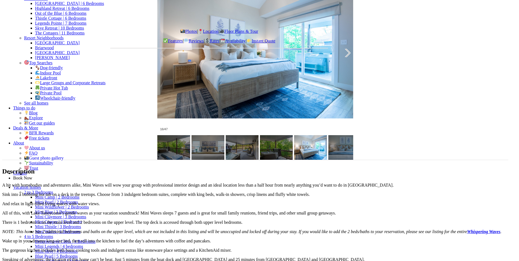
click at [333, 70] on div at bounding box center [341, 53] width 17 height 34
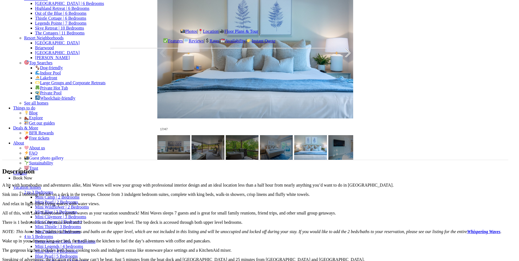
click at [333, 70] on div at bounding box center [341, 53] width 17 height 34
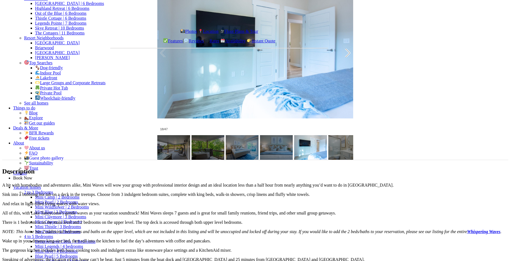
click at [333, 70] on div at bounding box center [341, 53] width 17 height 34
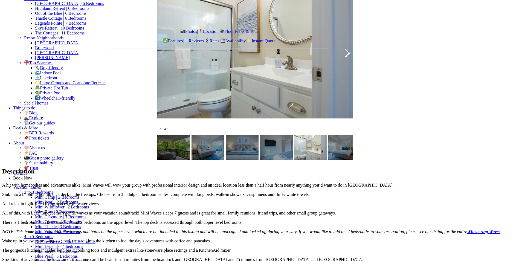
click at [333, 70] on div at bounding box center [341, 53] width 17 height 34
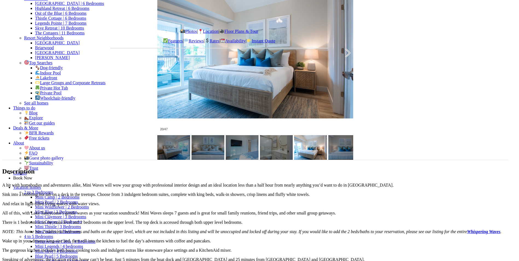
click at [333, 70] on div at bounding box center [341, 53] width 17 height 34
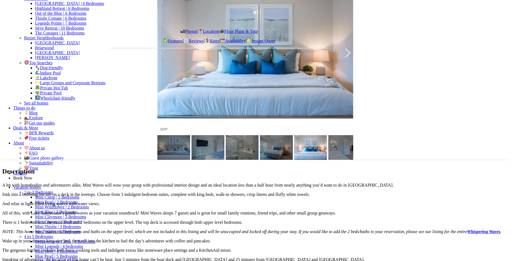
click at [333, 70] on div at bounding box center [341, 53] width 17 height 34
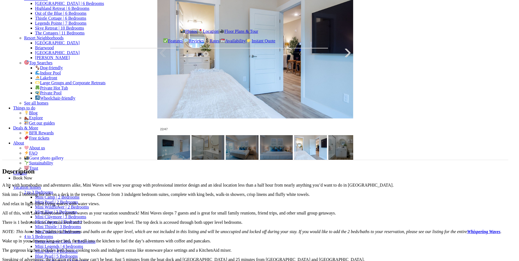
click at [333, 70] on div at bounding box center [341, 53] width 17 height 34
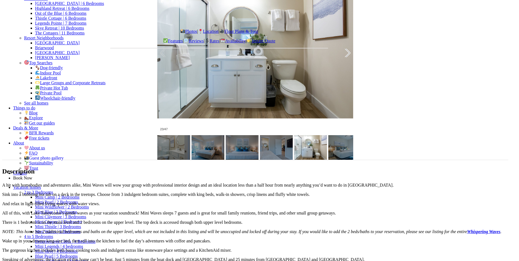
click at [333, 70] on div at bounding box center [341, 53] width 17 height 34
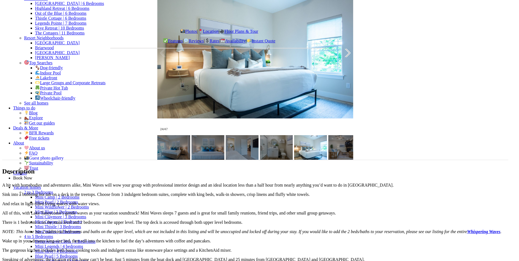
click at [333, 70] on div at bounding box center [341, 53] width 17 height 34
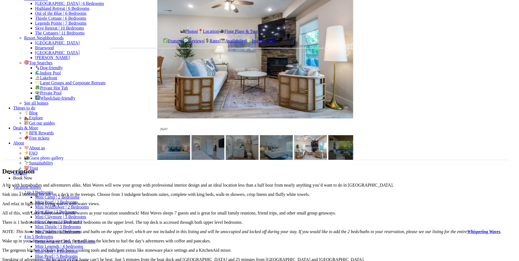
click at [333, 70] on div at bounding box center [341, 53] width 17 height 34
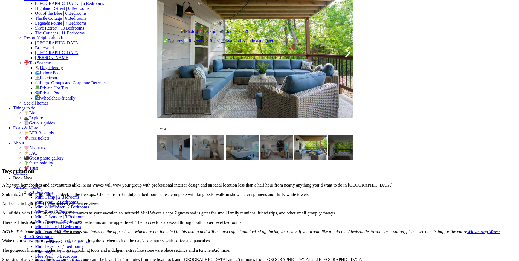
click at [333, 70] on div at bounding box center [341, 53] width 17 height 34
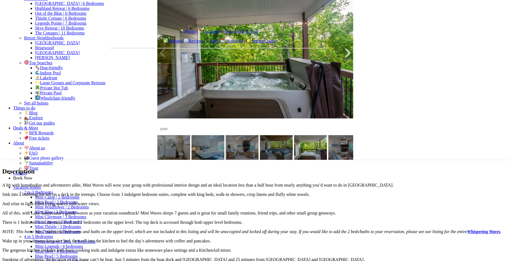
click at [333, 70] on div at bounding box center [341, 53] width 17 height 34
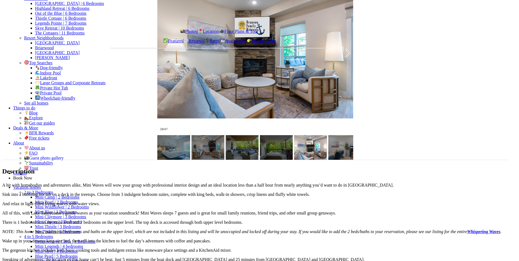
click at [333, 70] on div at bounding box center [341, 53] width 17 height 34
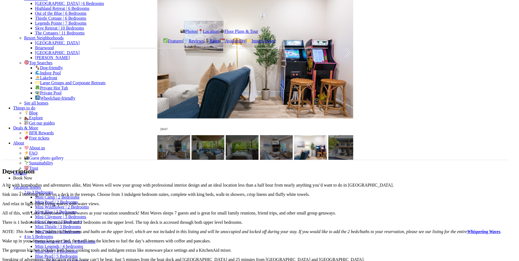
click at [333, 70] on div at bounding box center [341, 53] width 17 height 34
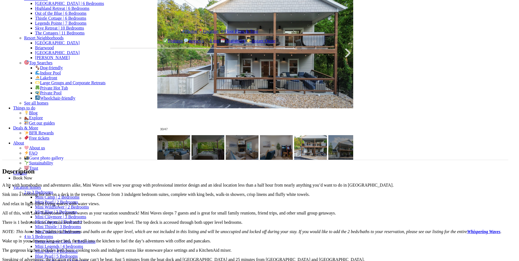
click at [333, 70] on div at bounding box center [341, 53] width 17 height 34
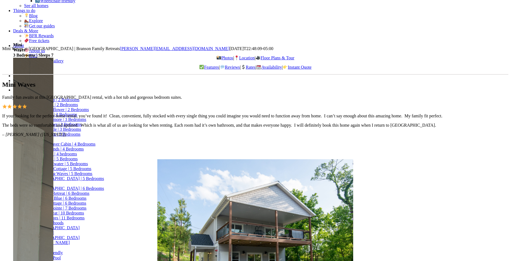
scroll to position [182, 0]
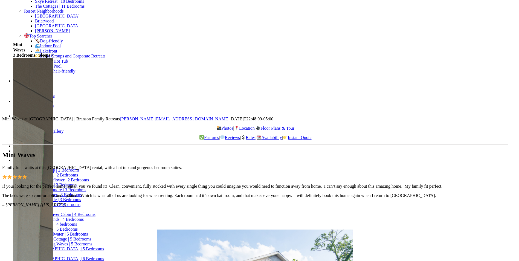
click at [53, 207] on span "4 to 5 Bedrooms" at bounding box center [38, 209] width 29 height 5
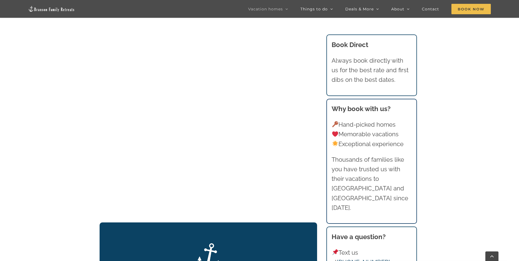
scroll to position [429, 0]
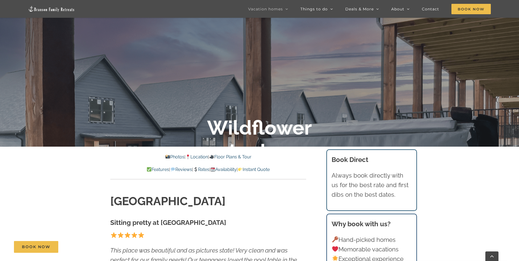
scroll to position [182, 0]
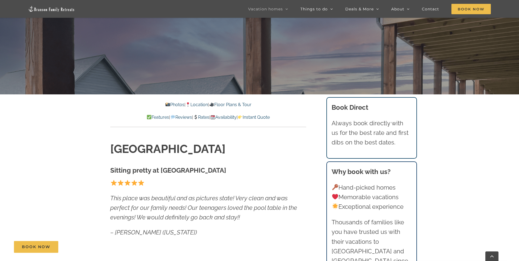
click at [202, 116] on link "Rates" at bounding box center [201, 117] width 16 height 5
